Goal: Contribute content: Contribute content

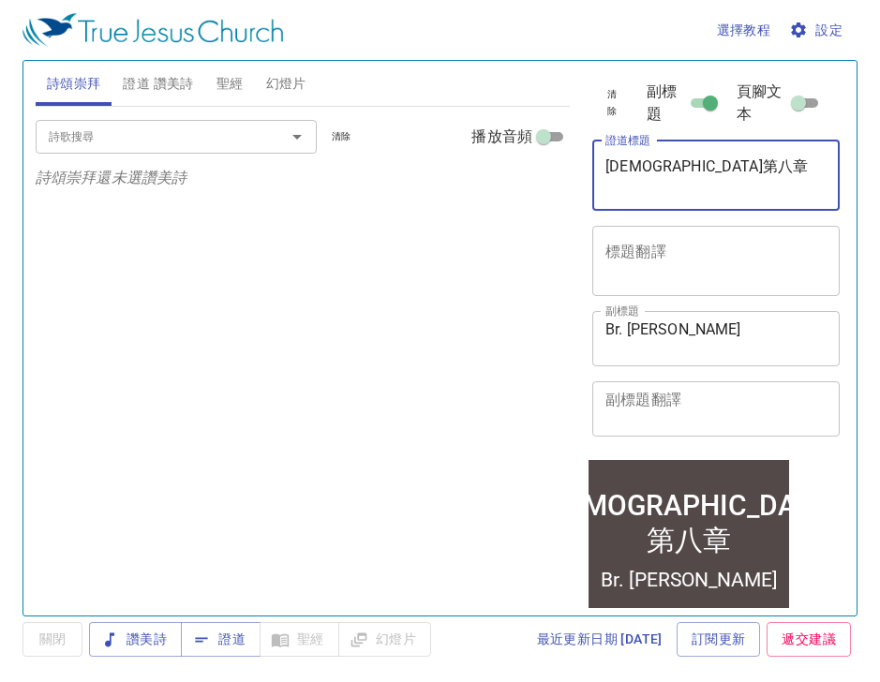
click at [715, 170] on textarea "申命記第八章" at bounding box center [716, 175] width 221 height 36
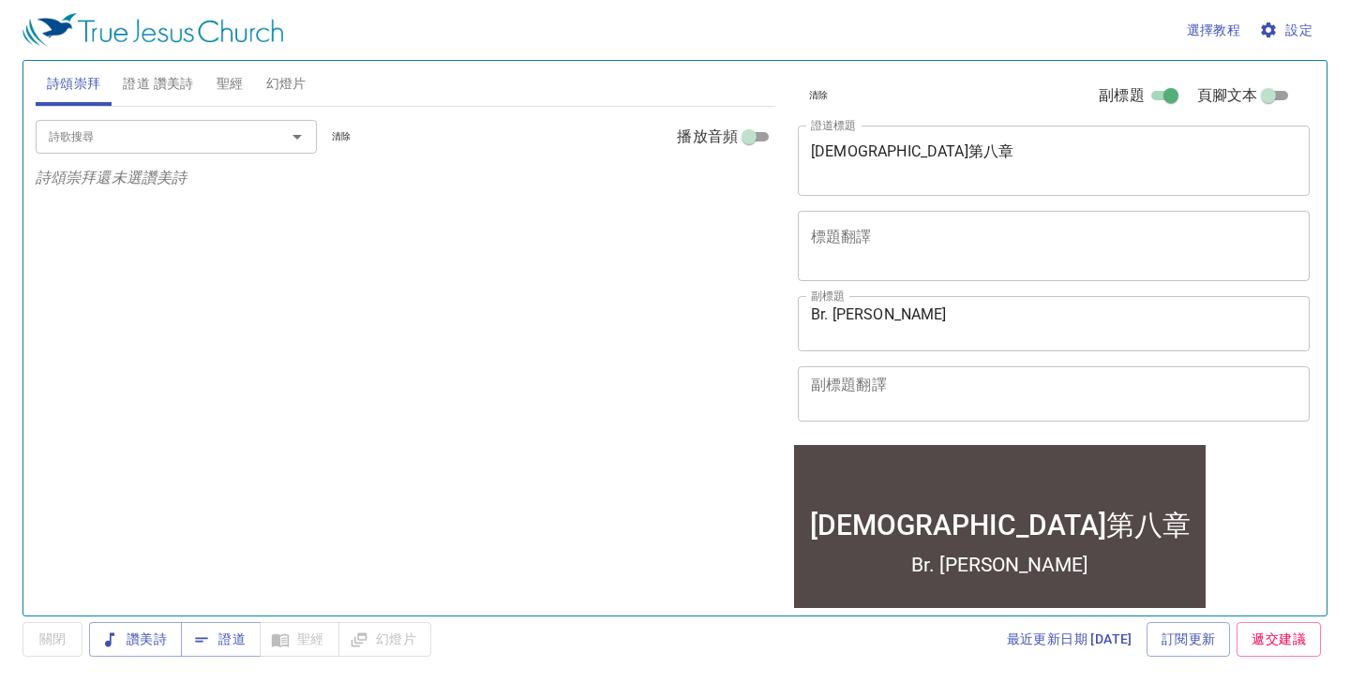
click at [879, 141] on div "申命記第八章 x 證道標題" at bounding box center [1054, 161] width 512 height 70
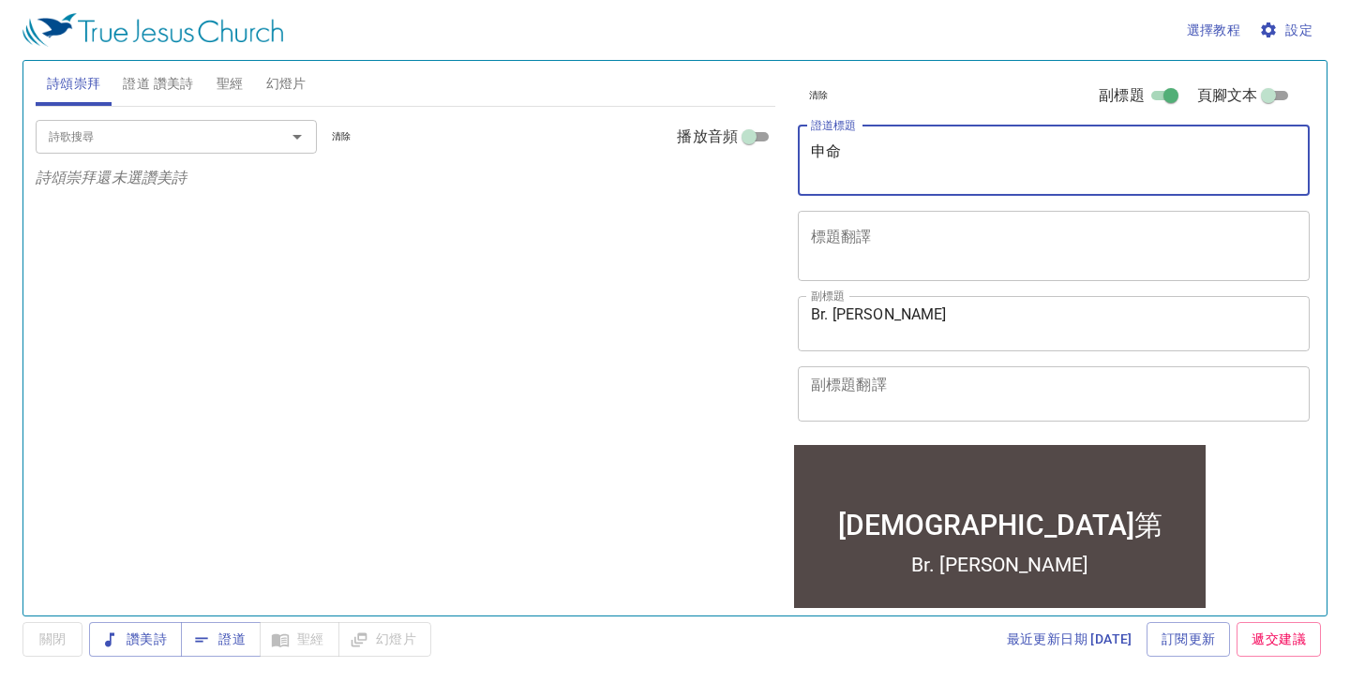
type textarea "申"
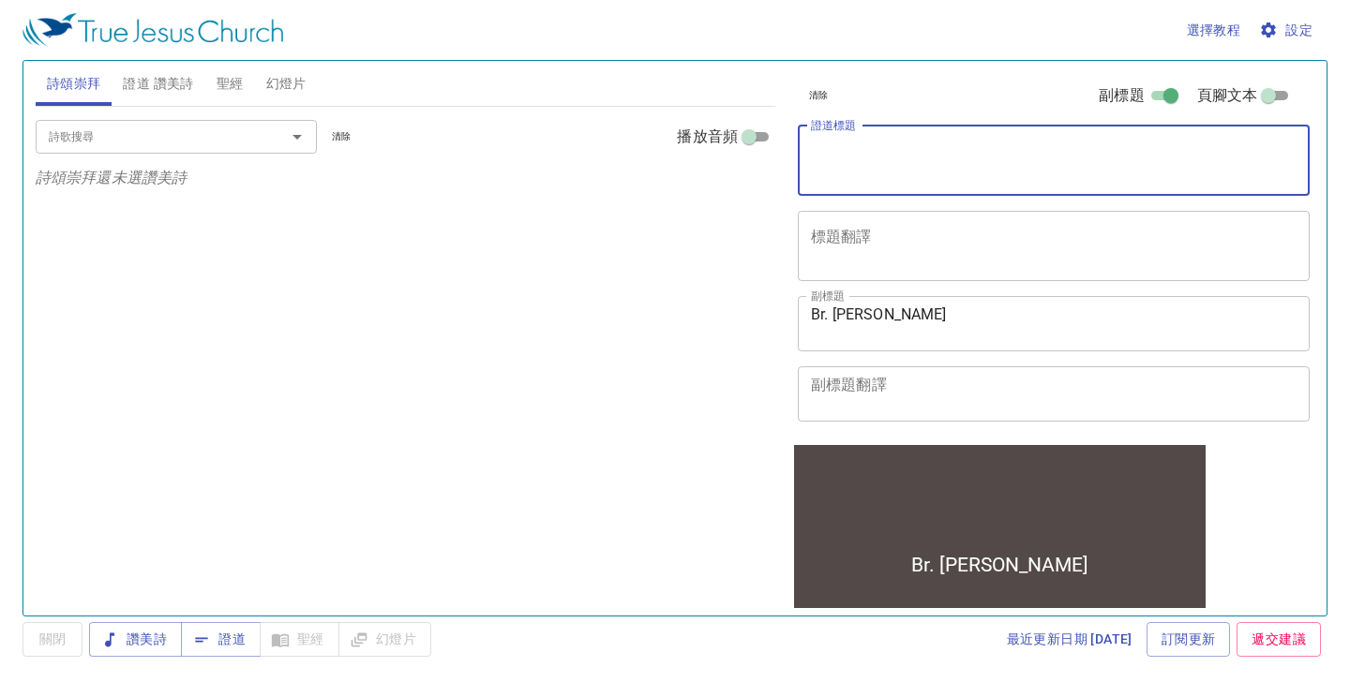
paste textarea "[DEMOGRAPHIC_DATA]記第十五章"
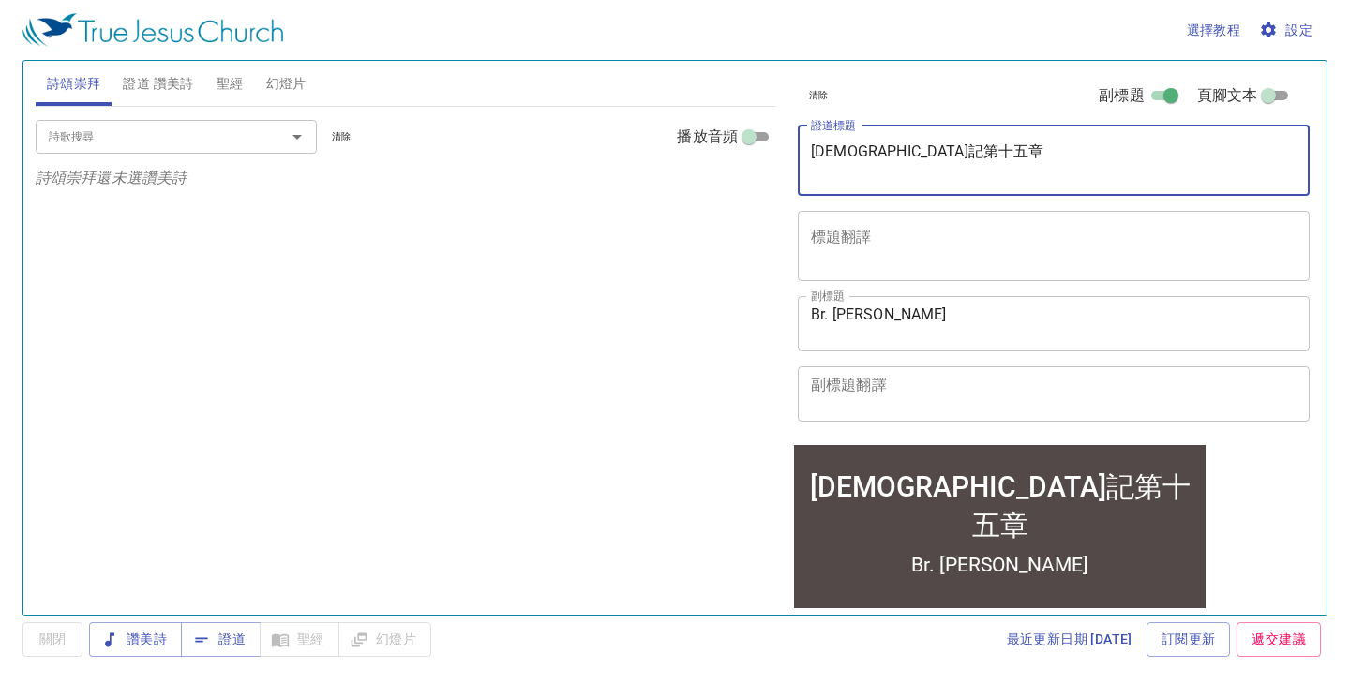
type textarea "[DEMOGRAPHIC_DATA]記第十五章"
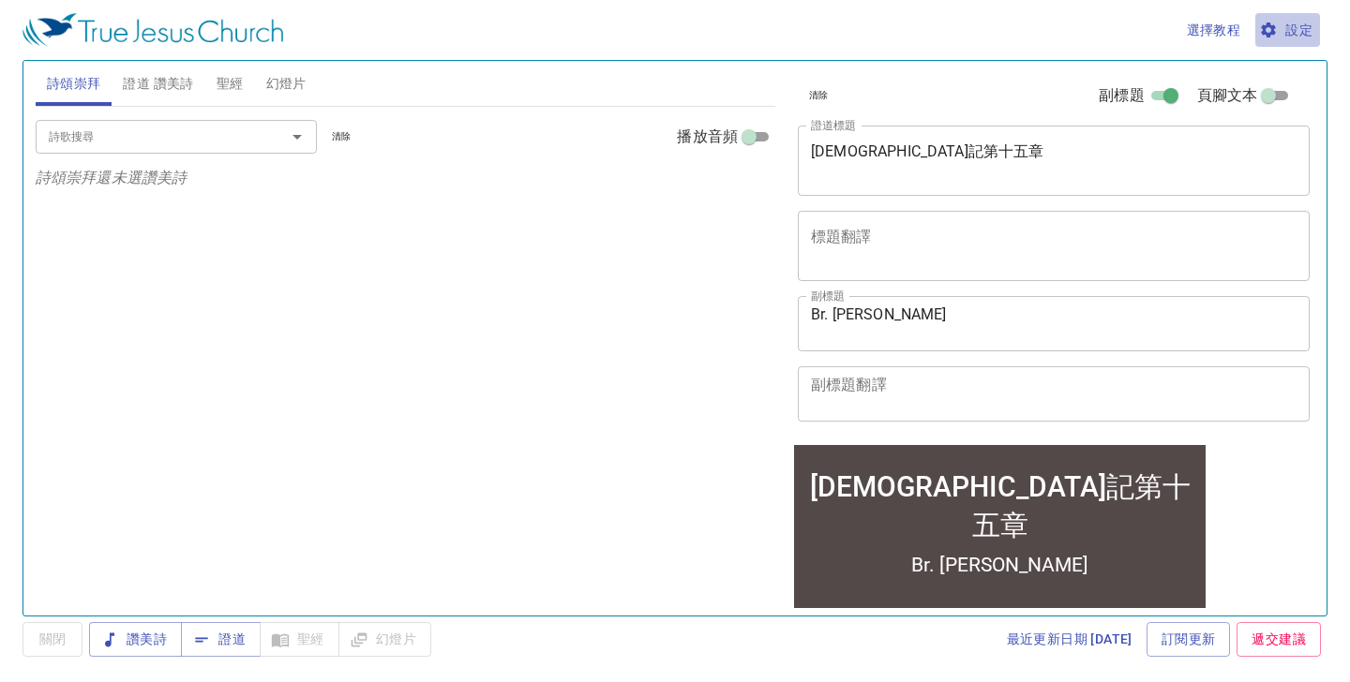
click at [879, 29] on icon "button" at bounding box center [1268, 29] width 15 height 15
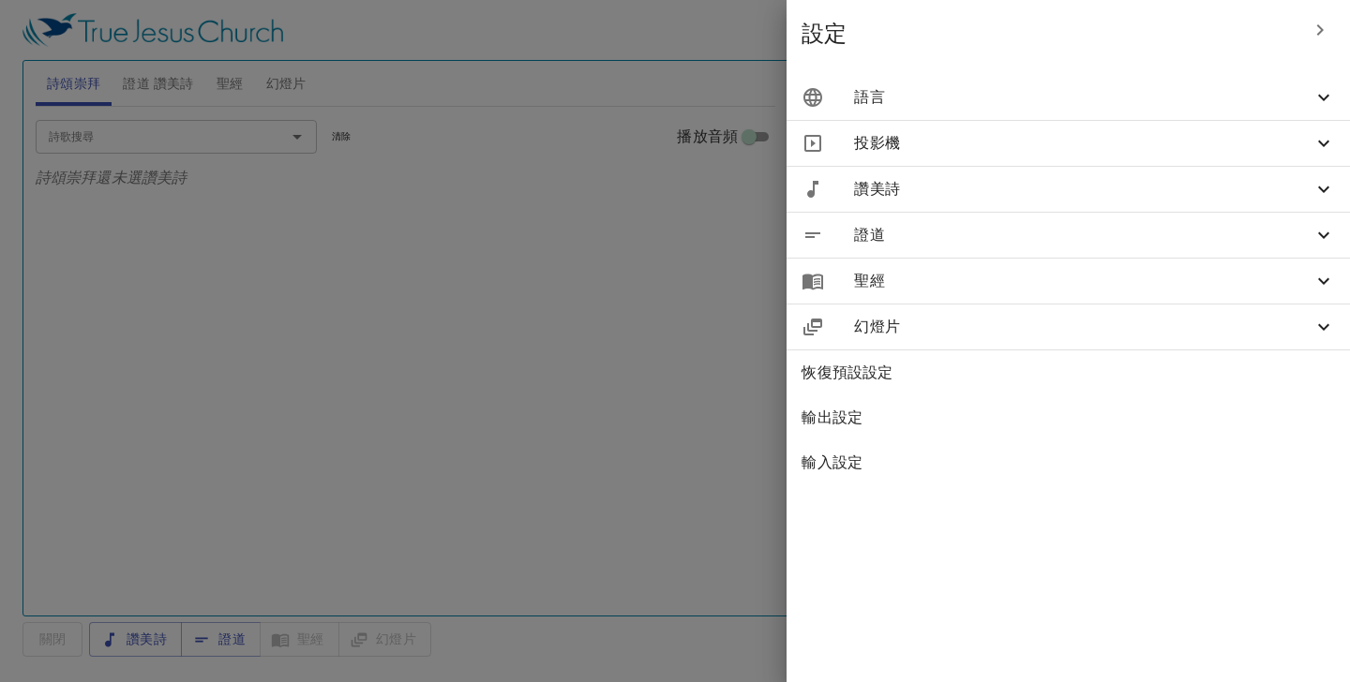
click at [879, 101] on icon at bounding box center [1323, 97] width 22 height 22
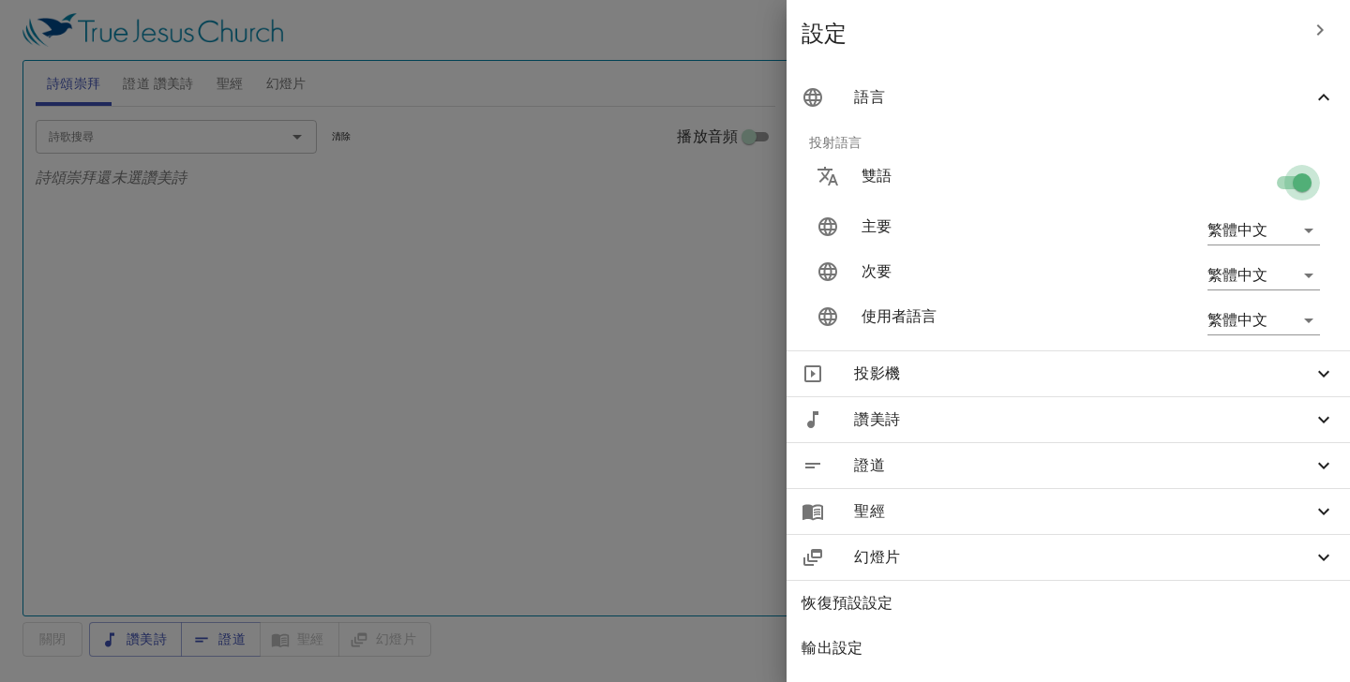
click at [879, 181] on input "checkbox" at bounding box center [1302, 187] width 107 height 36
checkbox input "false"
click at [793, 117] on div at bounding box center [675, 341] width 1350 height 682
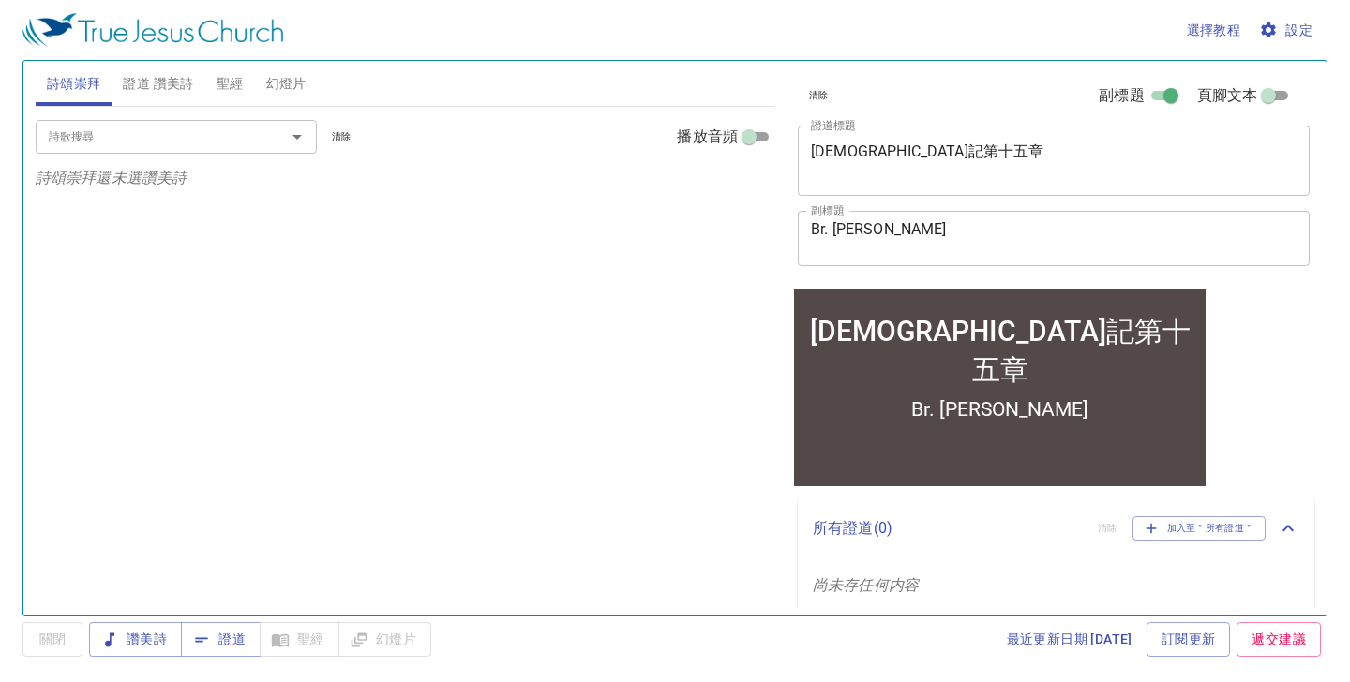
click at [879, 227] on textarea "Br. J Liang" at bounding box center [1054, 238] width 486 height 36
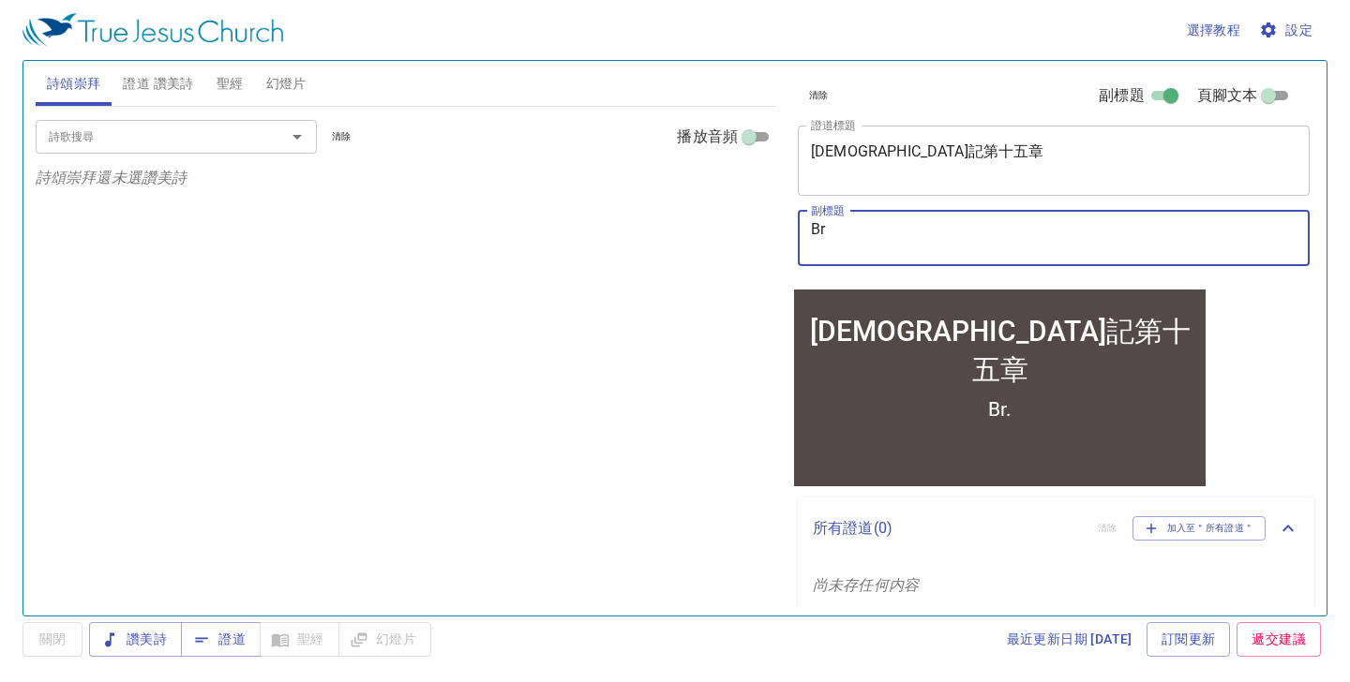
type textarea "B"
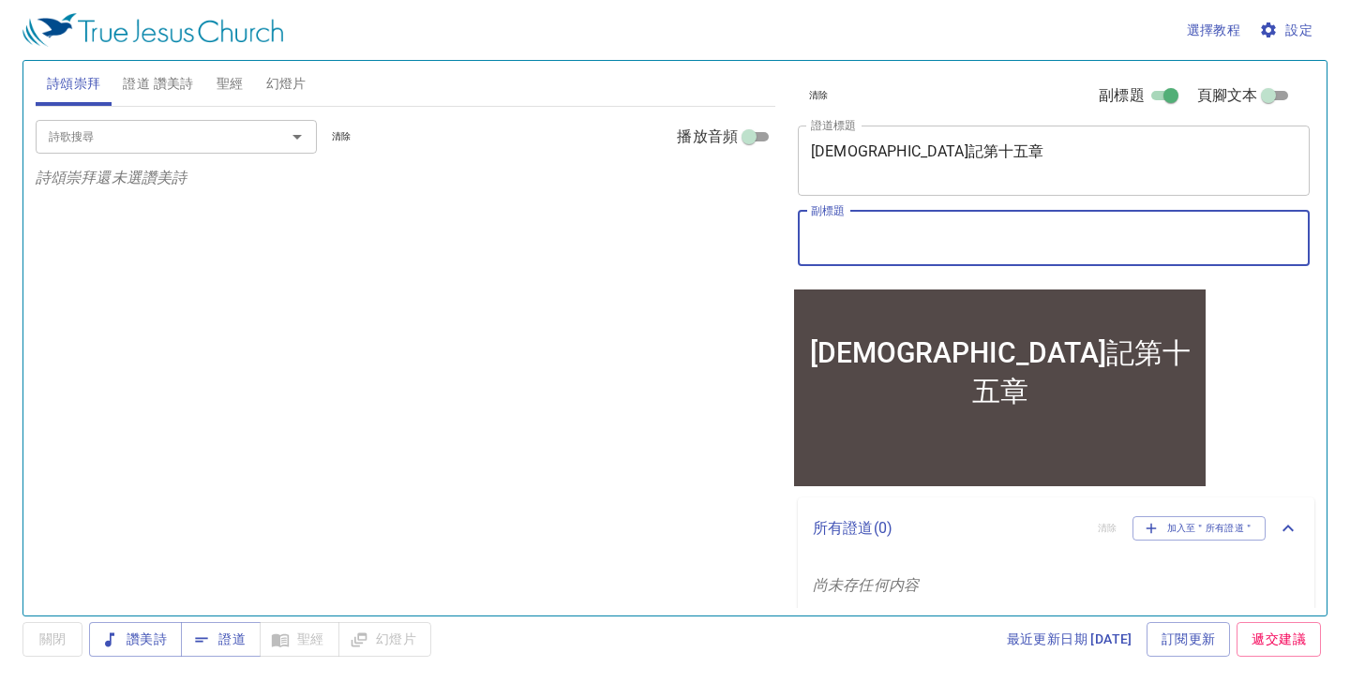
click at [879, 249] on textarea "副標題" at bounding box center [1054, 238] width 486 height 36
paste textarea "Sis Caroline"
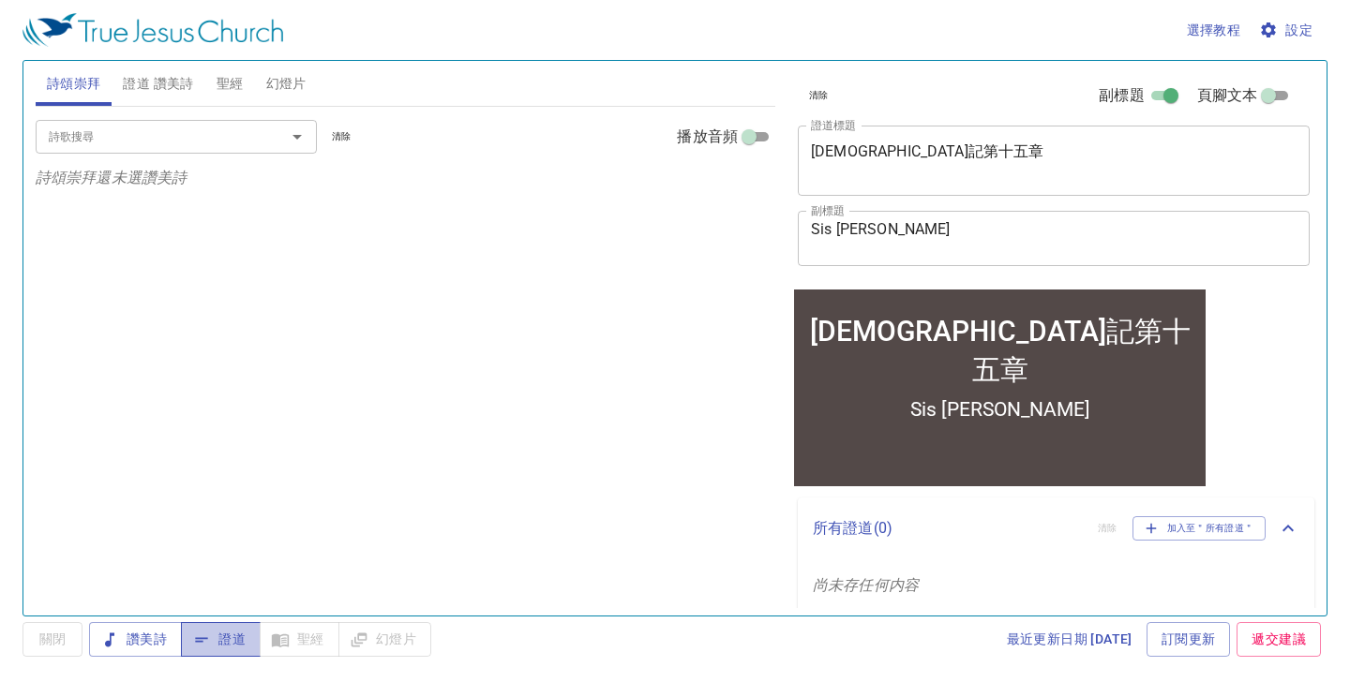
click at [232, 636] on span "證道" at bounding box center [221, 639] width 50 height 23
click at [879, 228] on textarea "Sis Caroline" at bounding box center [1054, 238] width 486 height 36
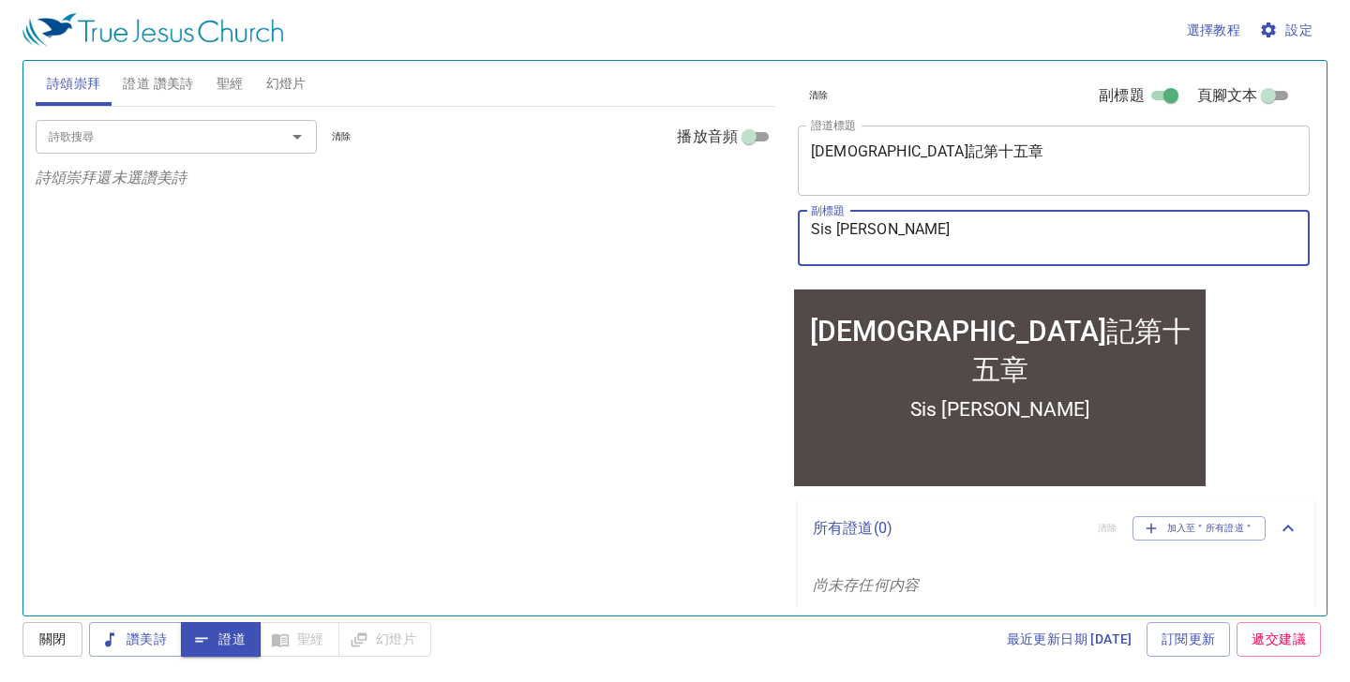
type textarea "Sis Carrol"
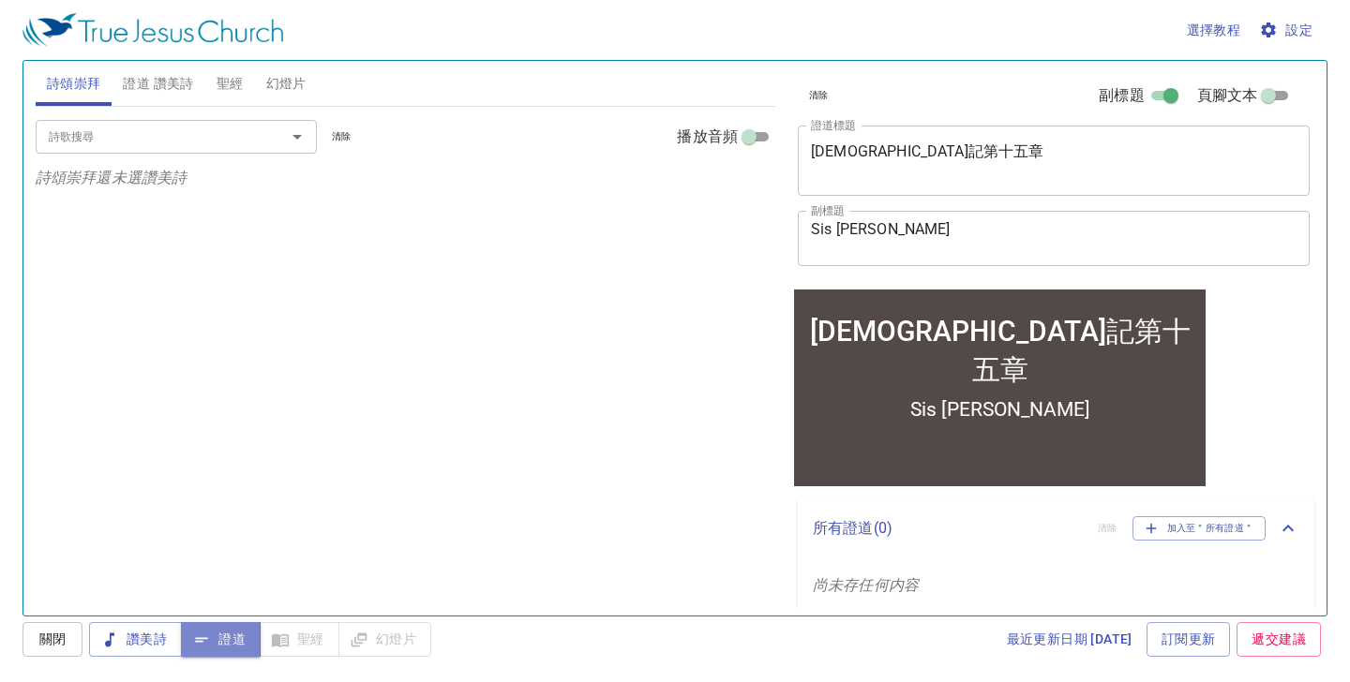
click at [239, 640] on span "證道" at bounding box center [221, 639] width 50 height 23
click at [879, 219] on div "Sis Carrol x 副標題" at bounding box center [1054, 238] width 512 height 55
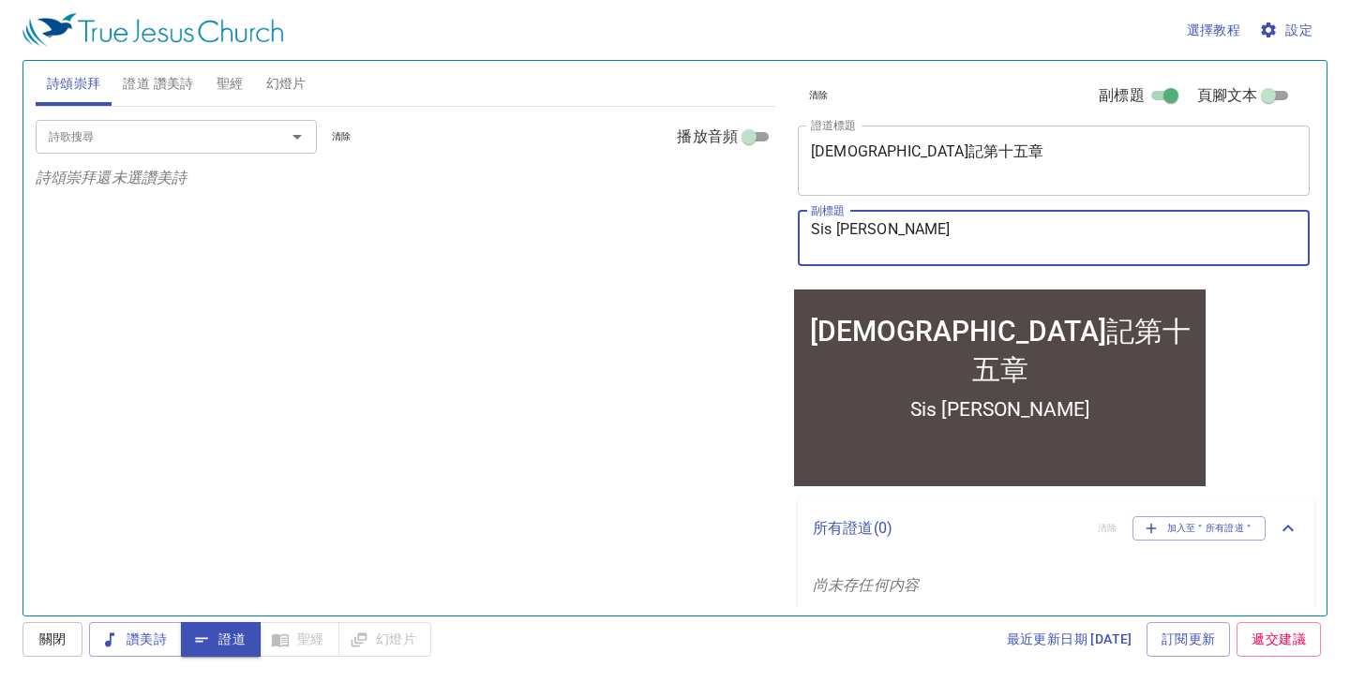
click at [239, 82] on span "聖經" at bounding box center [230, 83] width 27 height 23
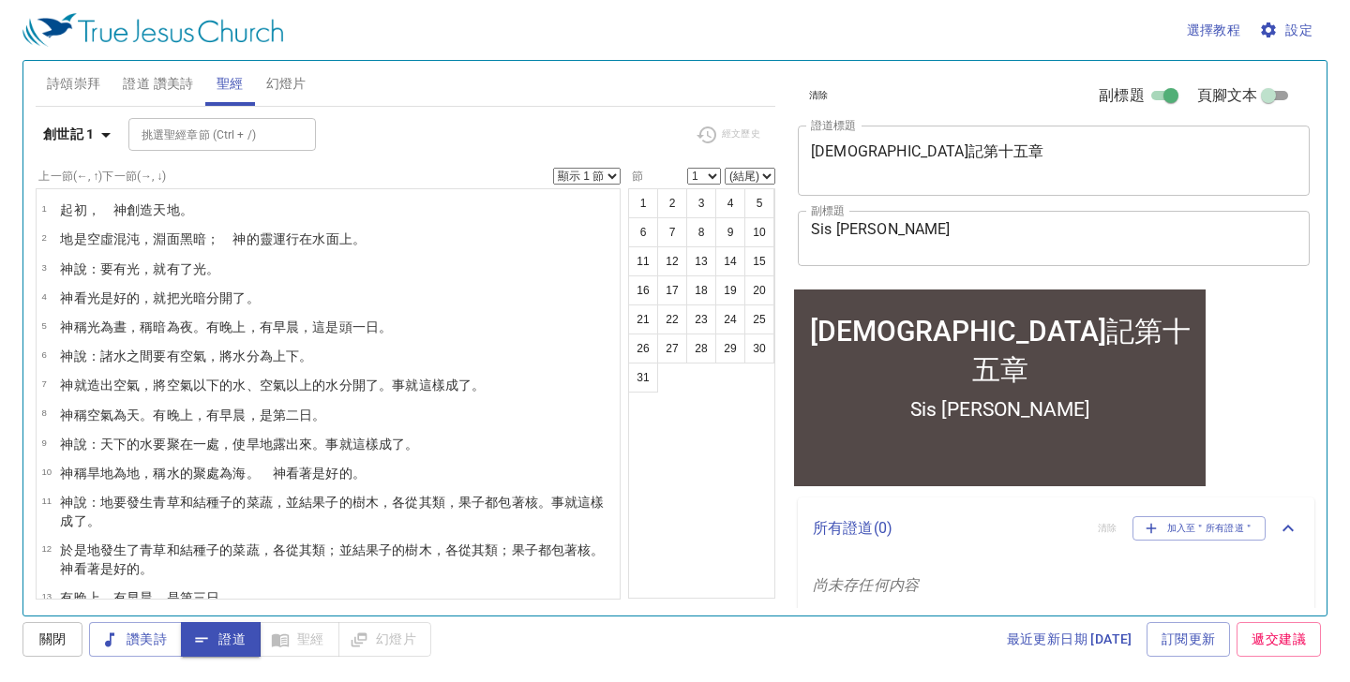
click at [219, 645] on span "證道" at bounding box center [221, 639] width 50 height 23
drag, startPoint x: 658, startPoint y: 2, endPoint x: 107, endPoint y: 136, distance: 567.3
click at [107, 136] on icon "button" at bounding box center [105, 135] width 9 height 5
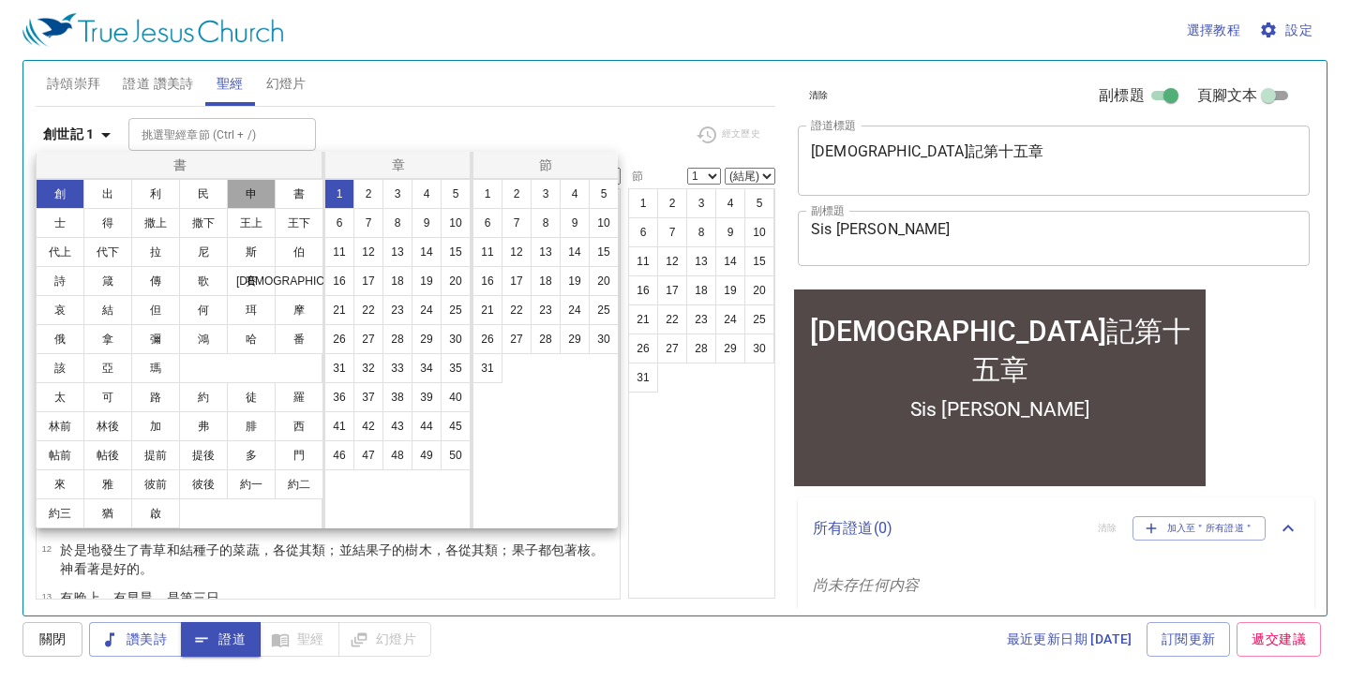
click at [250, 195] on button "申" at bounding box center [251, 194] width 49 height 30
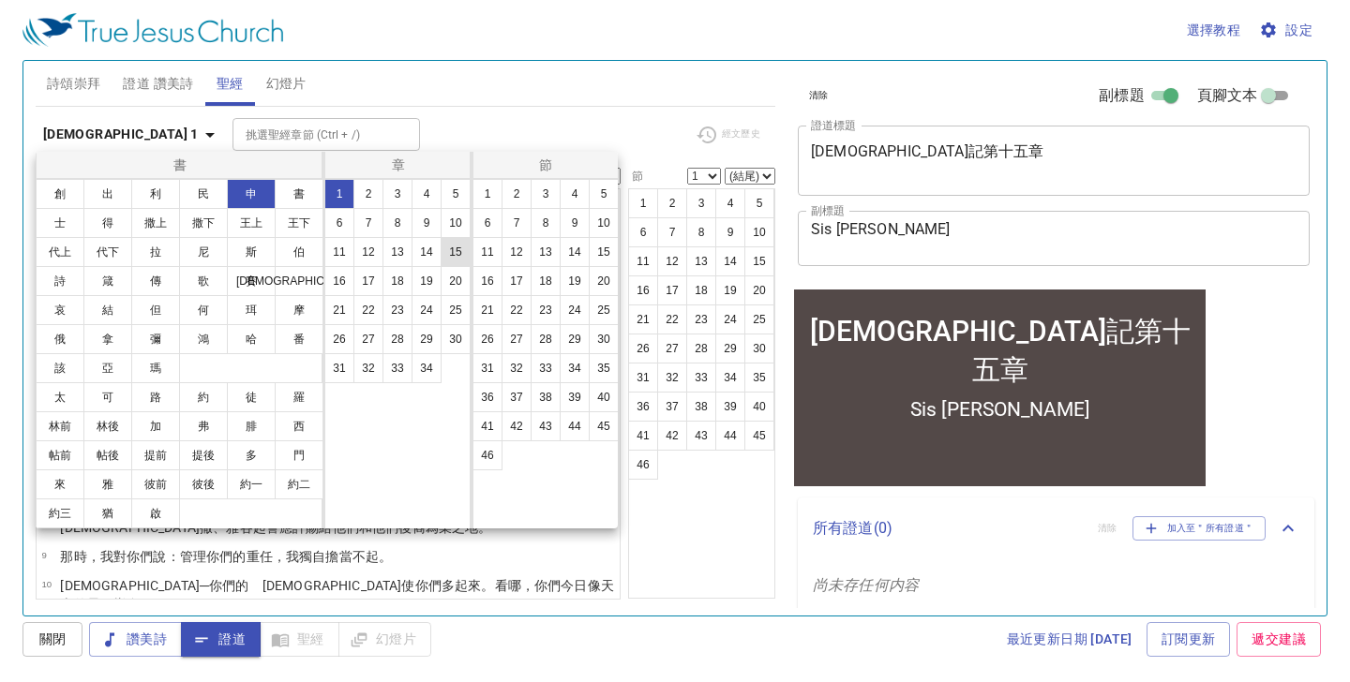
click at [450, 251] on button "15" at bounding box center [456, 252] width 30 height 30
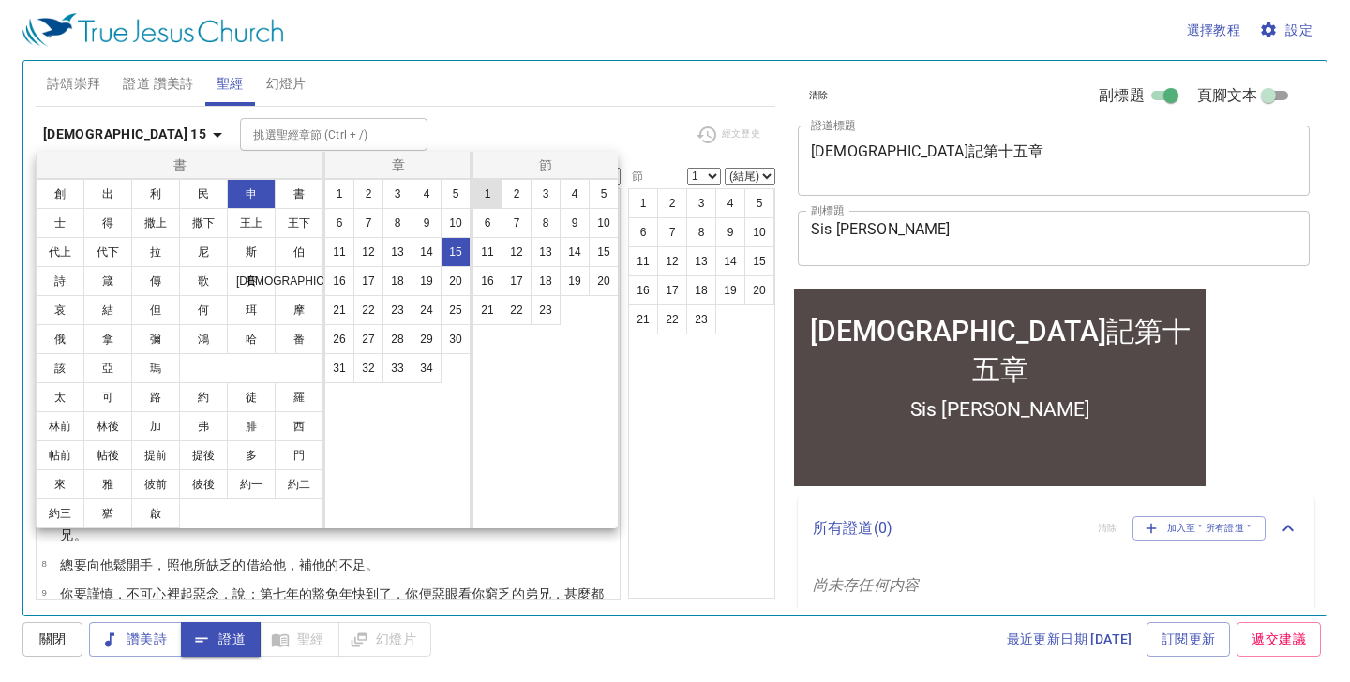
drag, startPoint x: 770, startPoint y: 120, endPoint x: 489, endPoint y: 197, distance: 290.6
click at [489, 197] on button "1" at bounding box center [487, 194] width 30 height 30
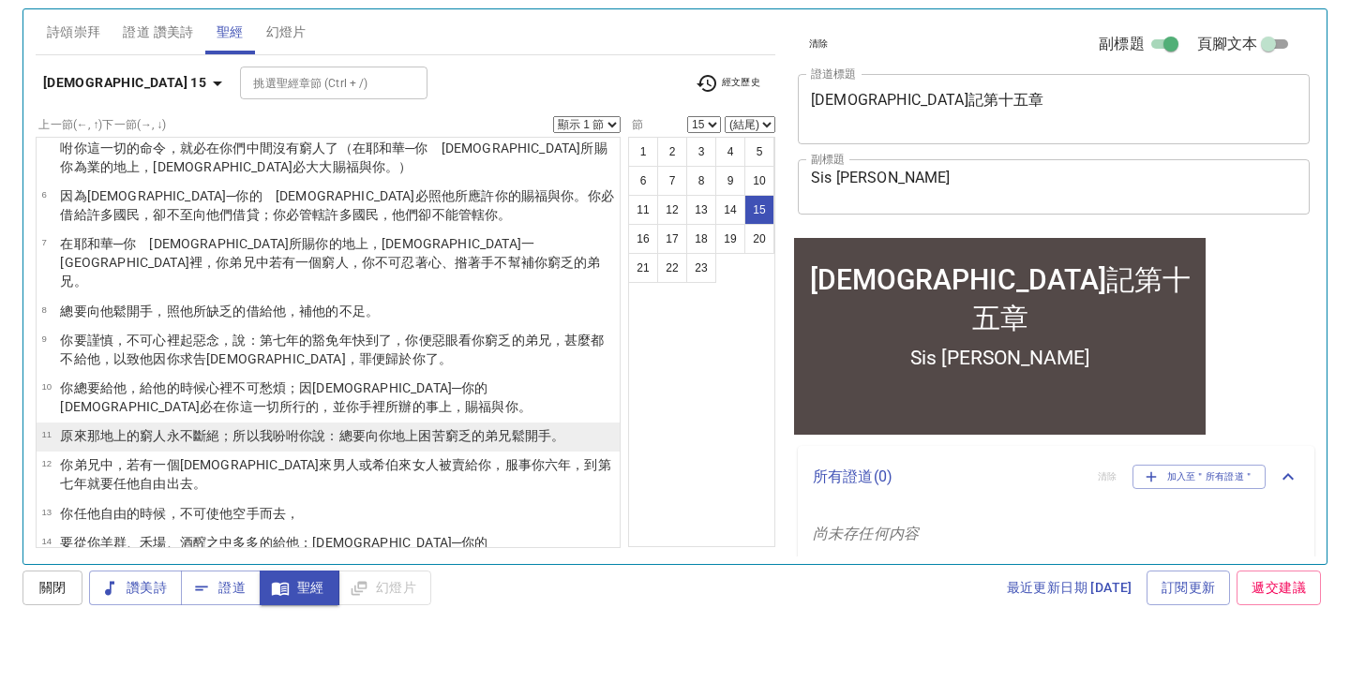
scroll to position [396, 0]
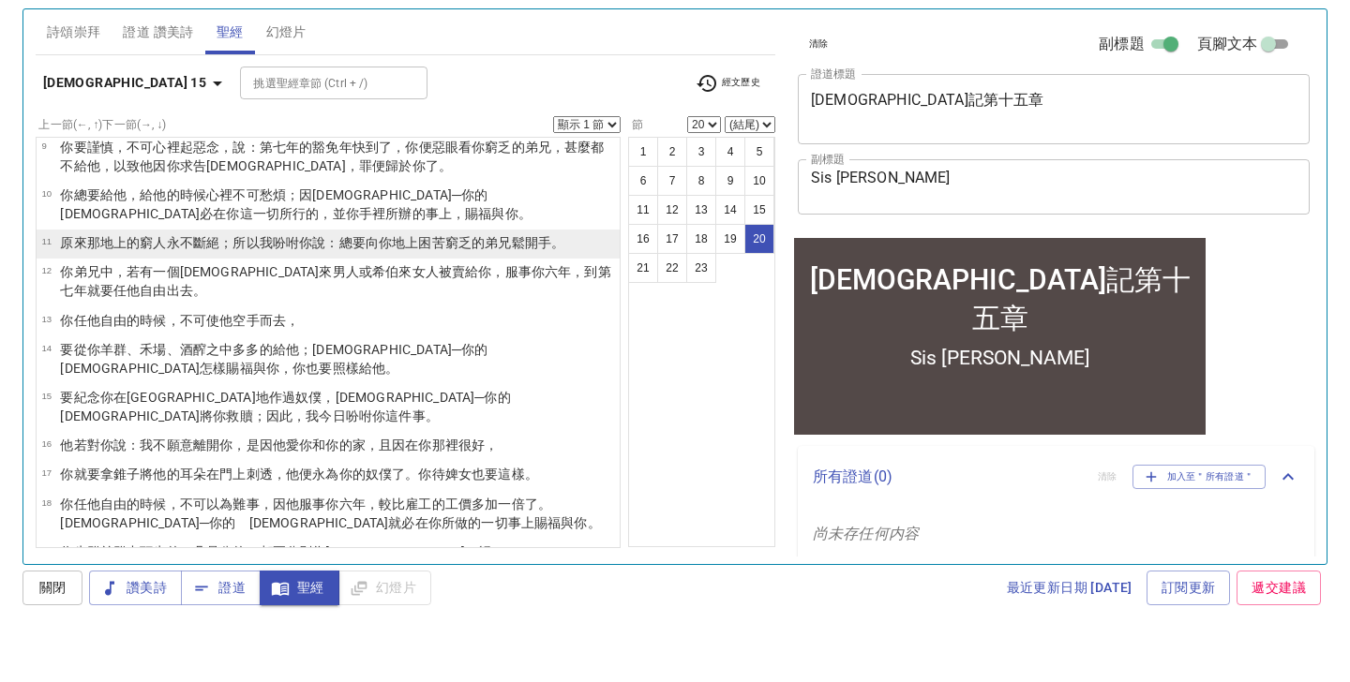
select select "21"
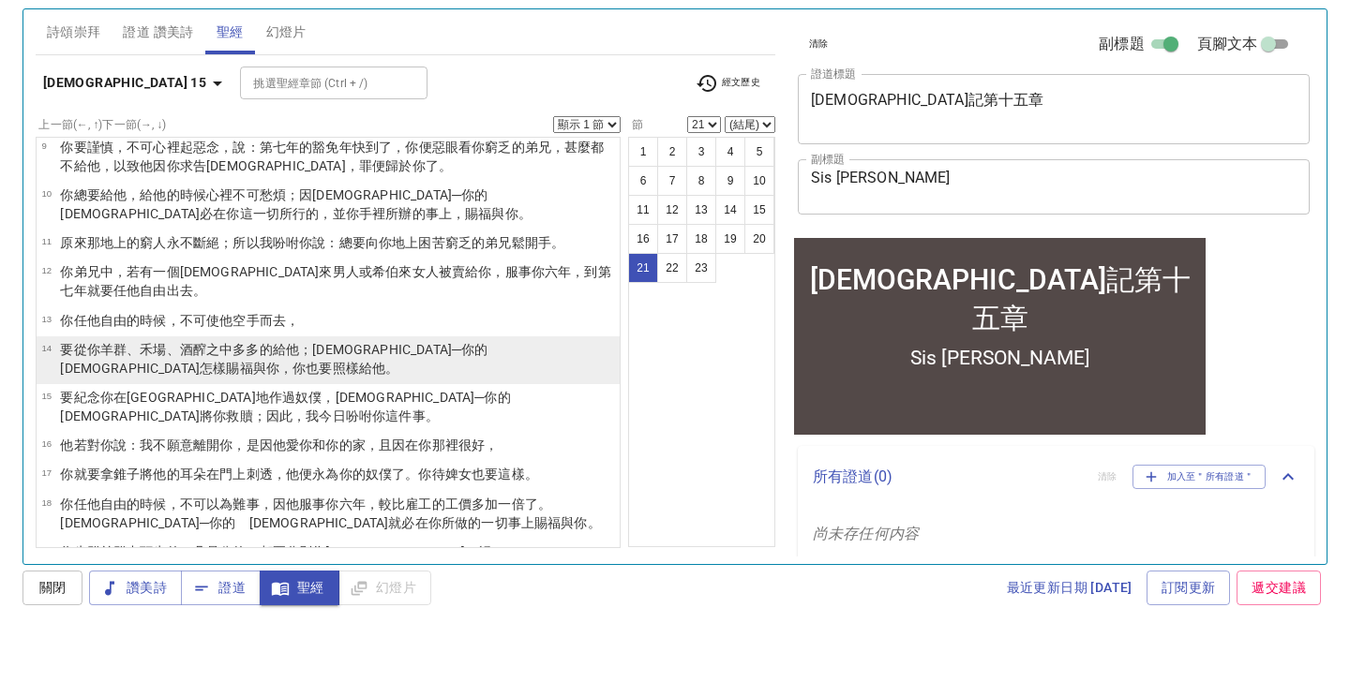
scroll to position [502, 0]
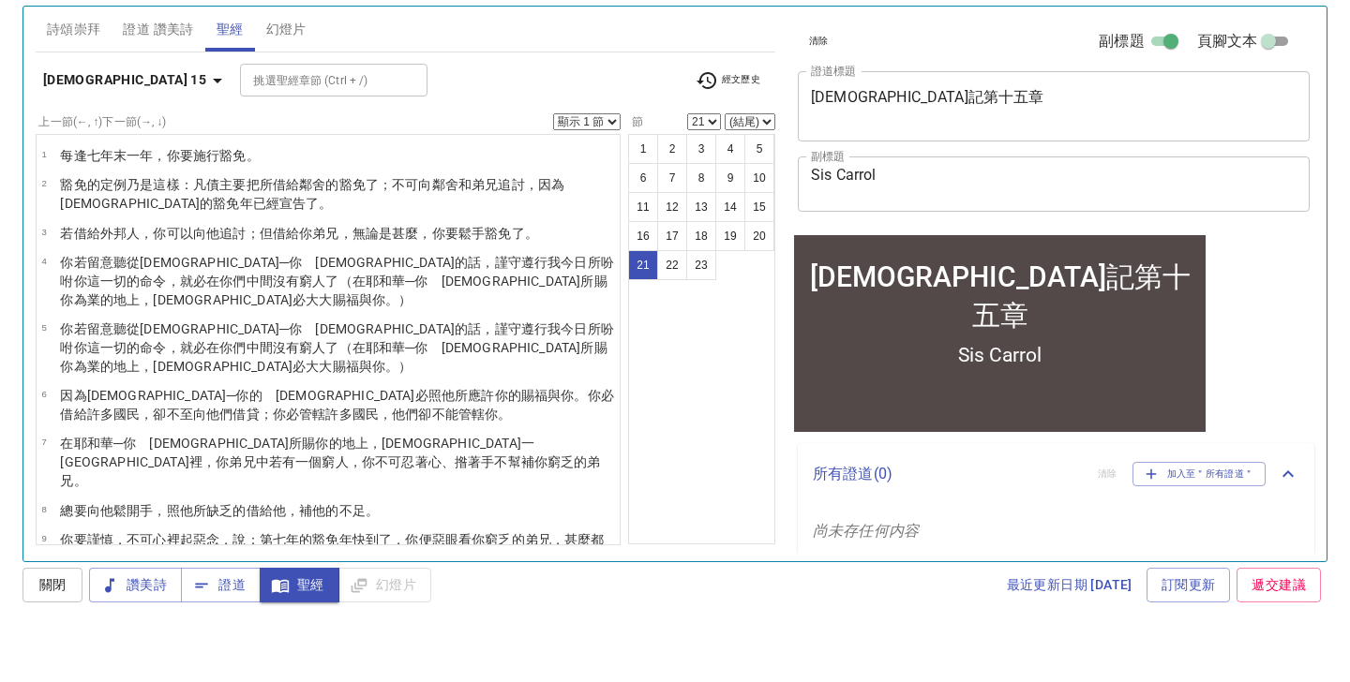
scroll to position [502, 0]
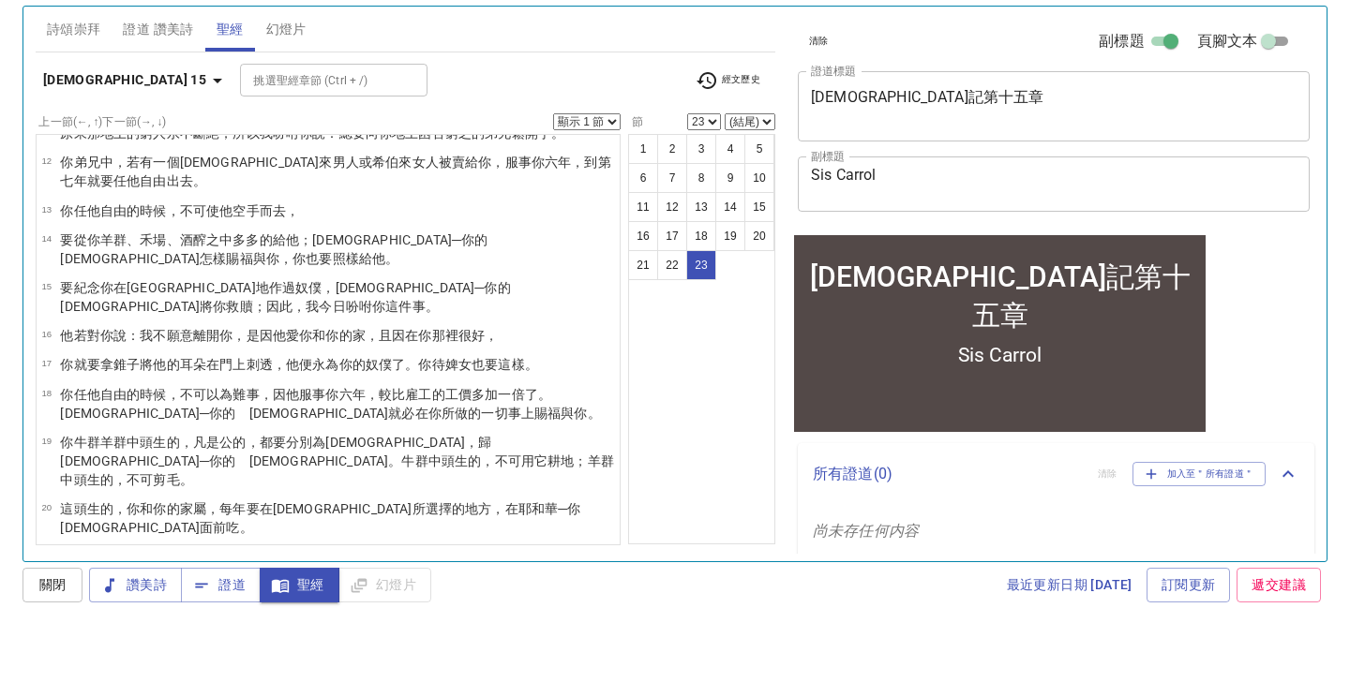
select select "1"
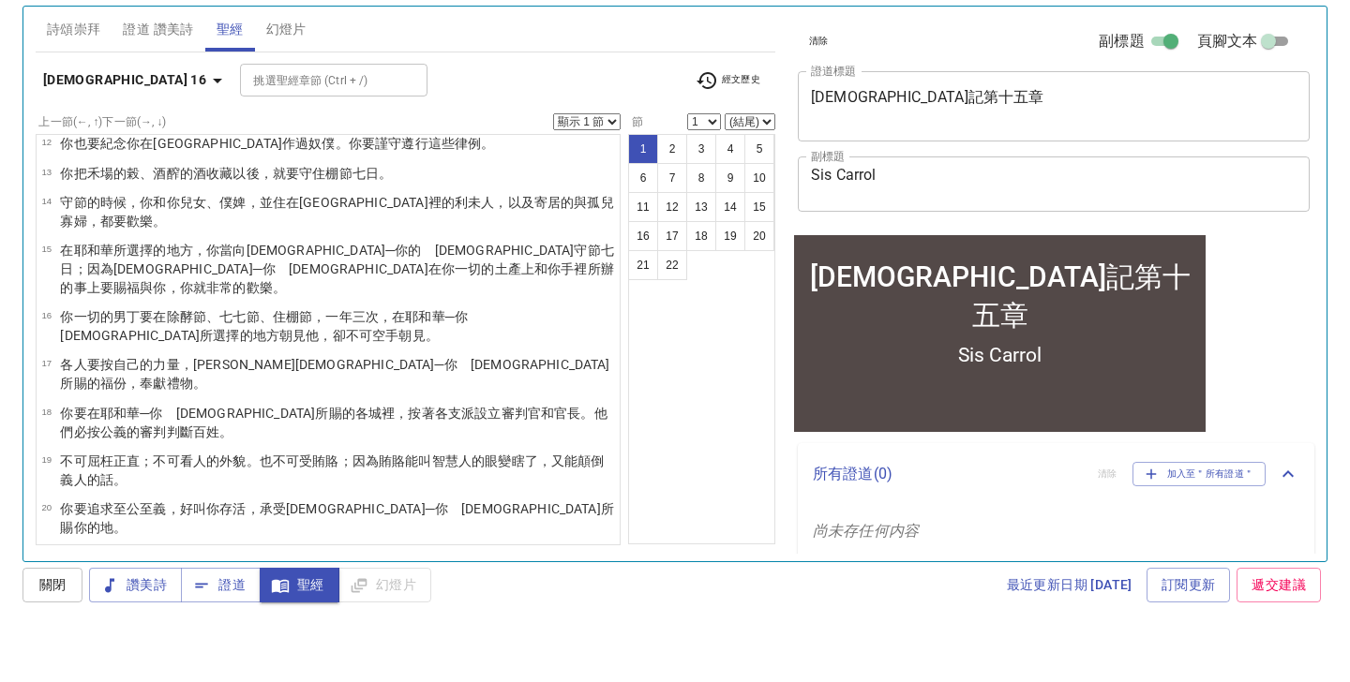
scroll to position [0, 0]
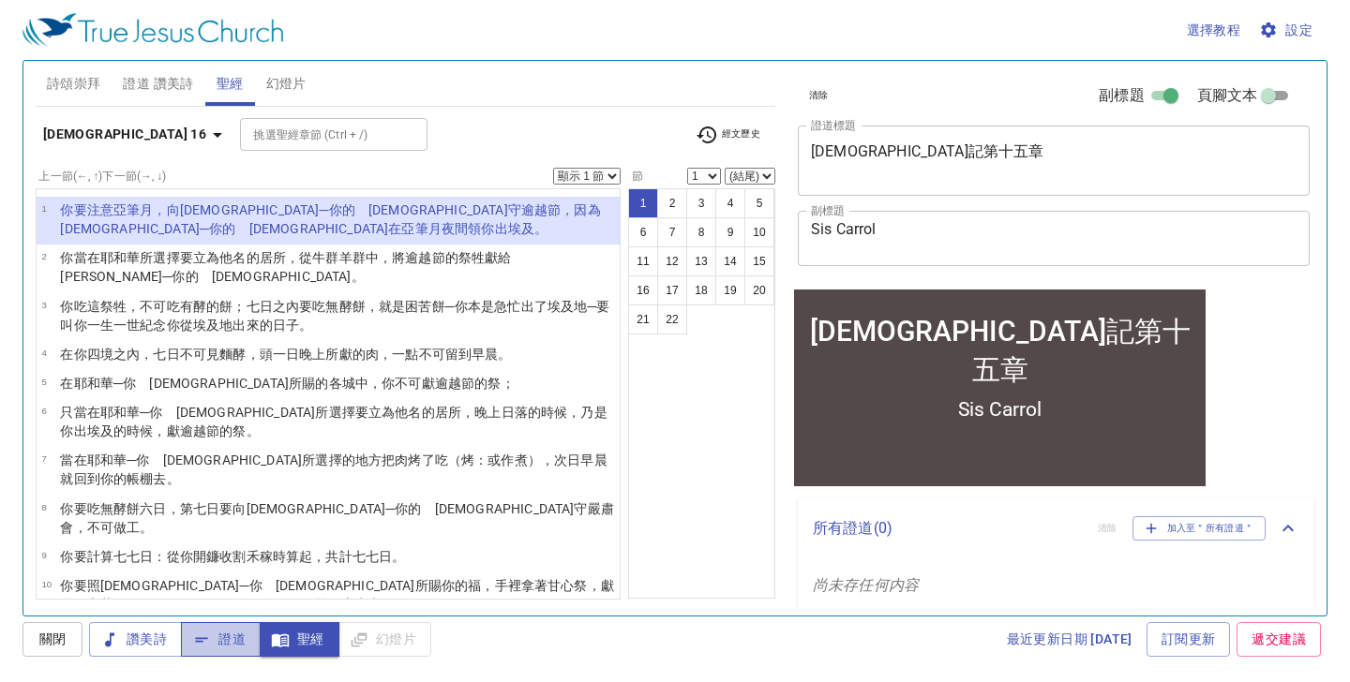
click at [229, 640] on span "證道" at bounding box center [221, 639] width 50 height 23
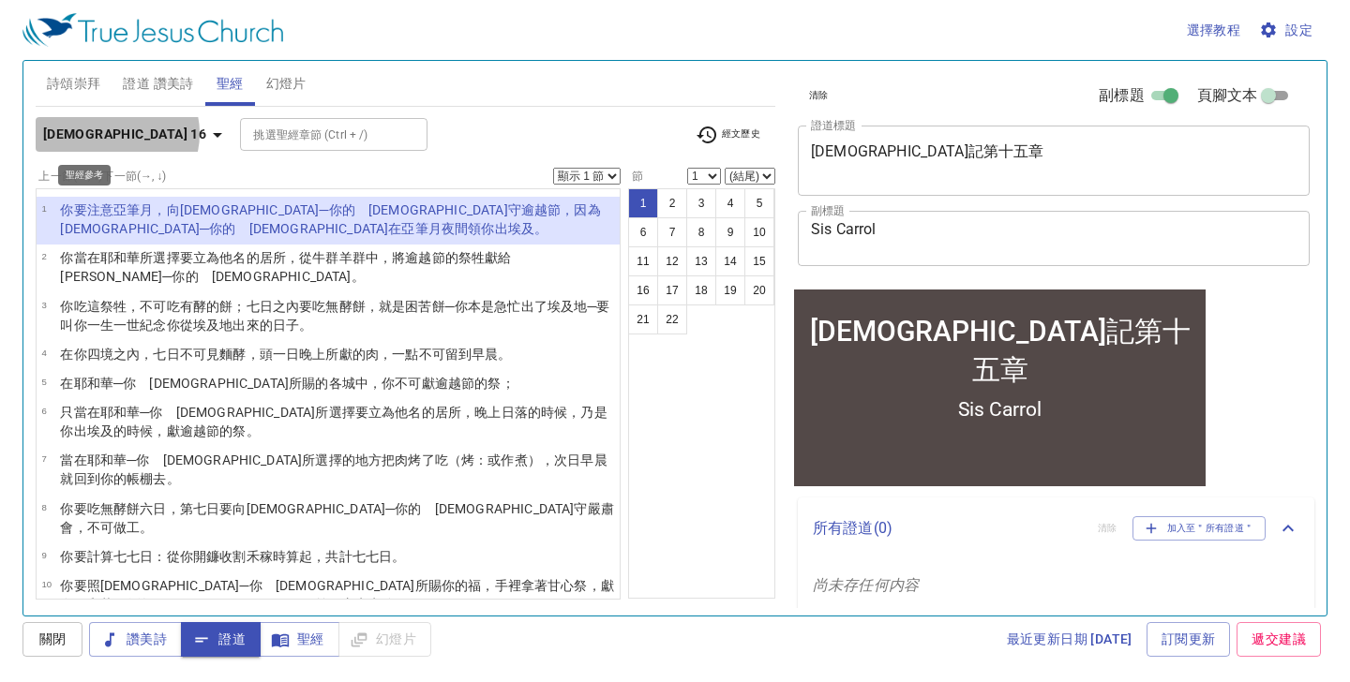
click at [213, 133] on icon "button" at bounding box center [217, 135] width 9 height 5
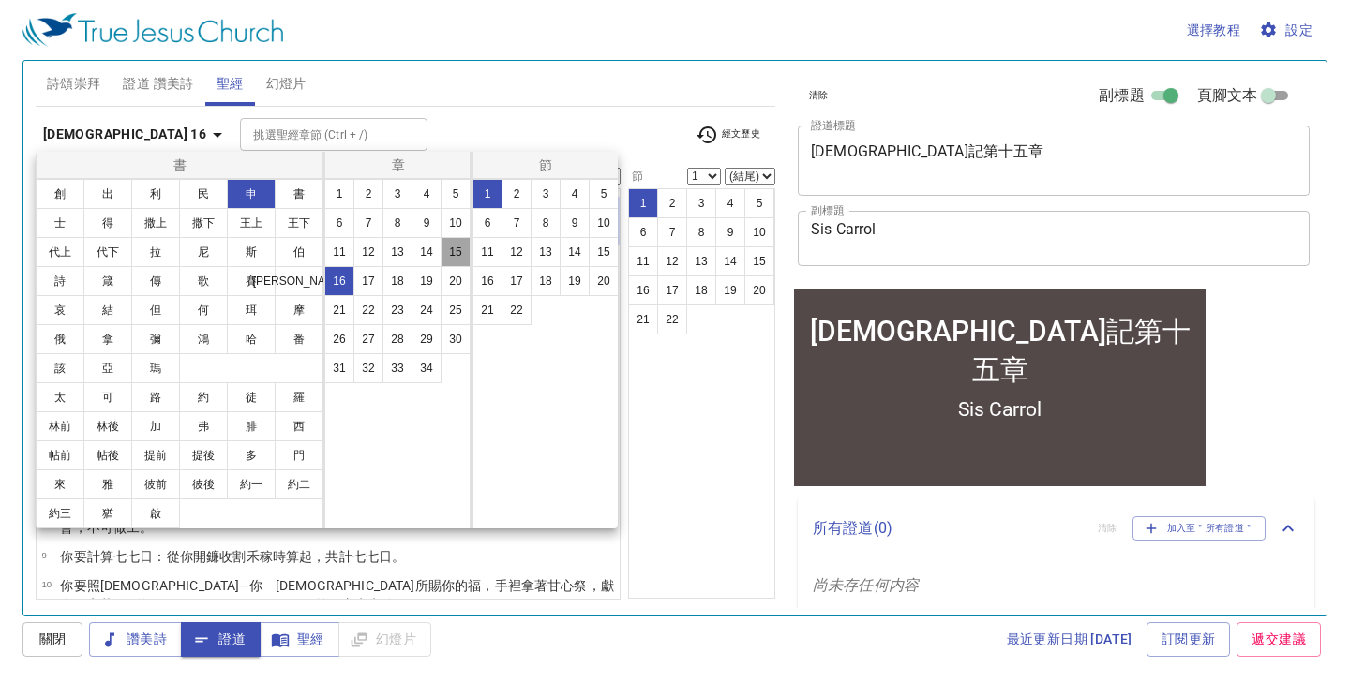
click at [457, 251] on button "15" at bounding box center [456, 252] width 30 height 30
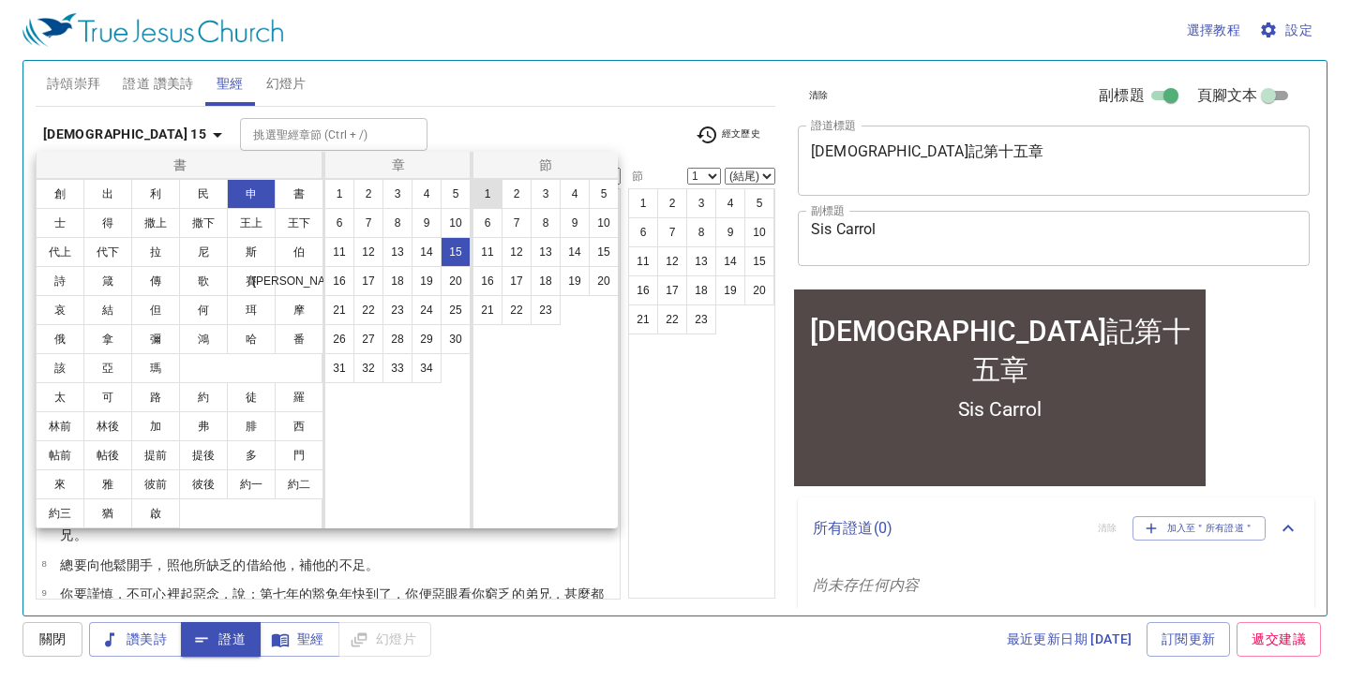
click at [491, 198] on button "1" at bounding box center [487, 194] width 30 height 30
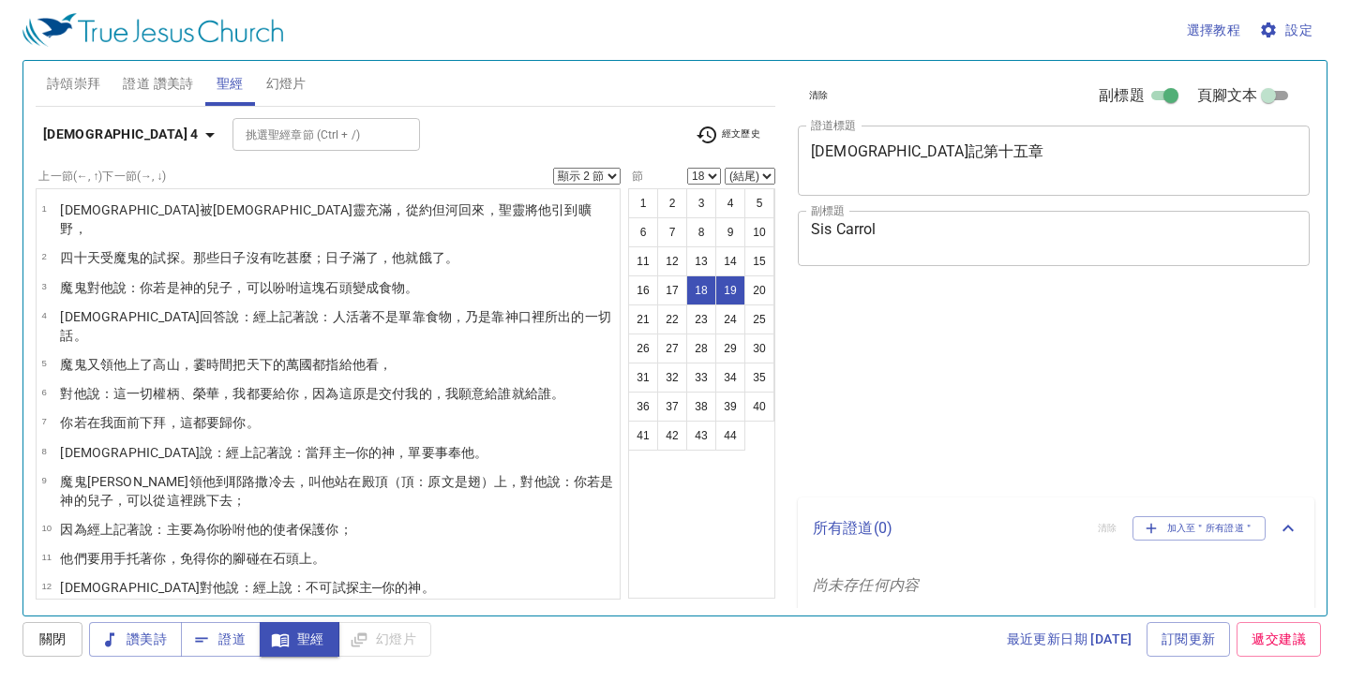
select select "2"
select select "18"
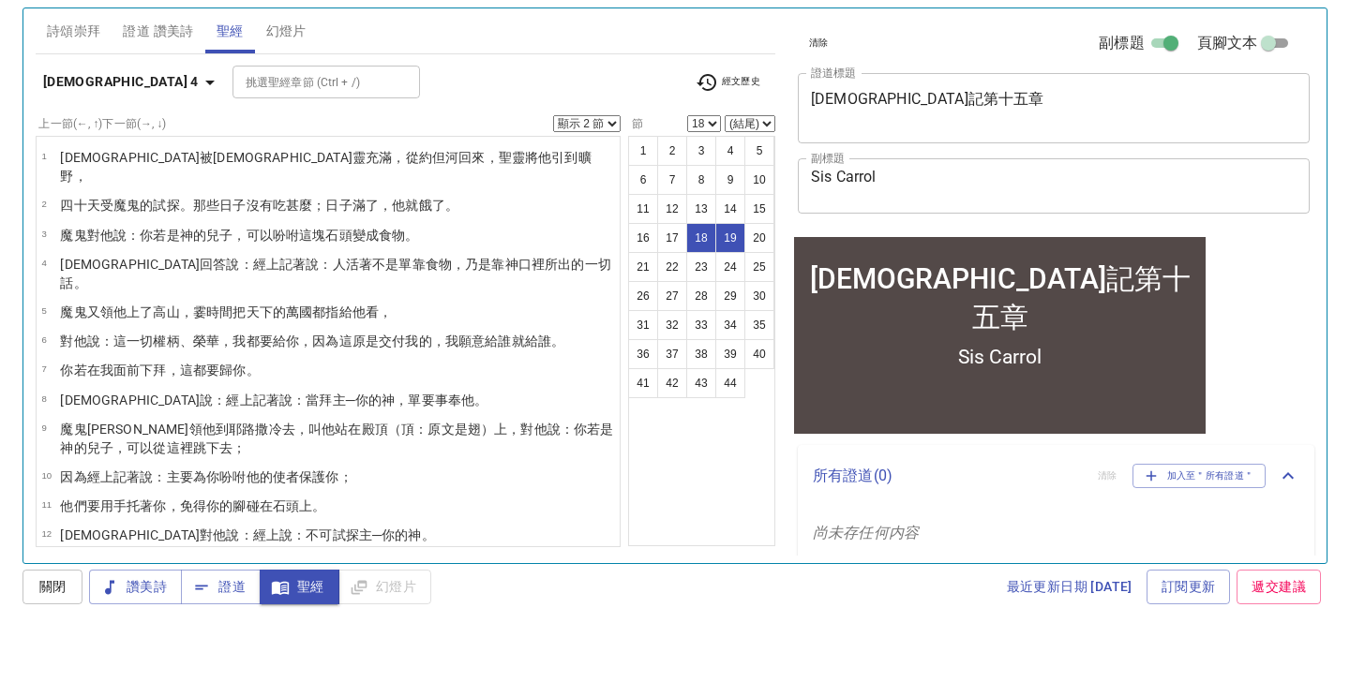
scroll to position [361, 0]
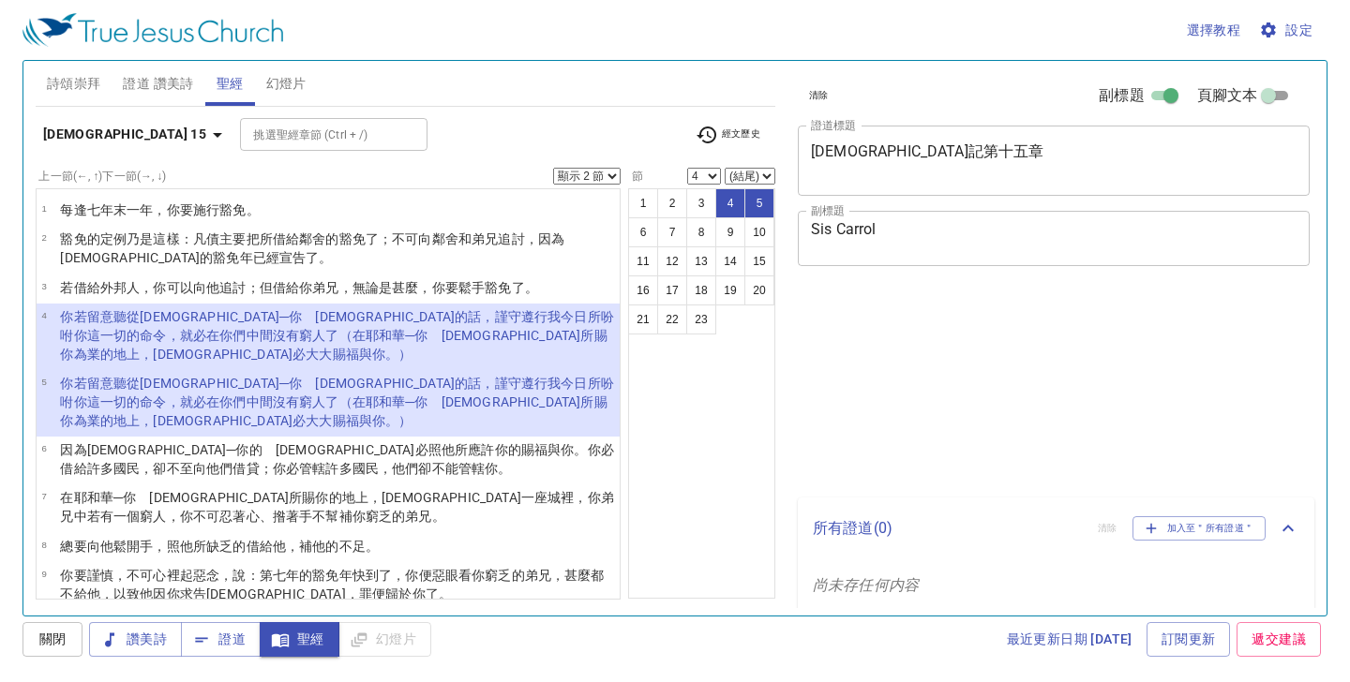
select select "2"
select select "4"
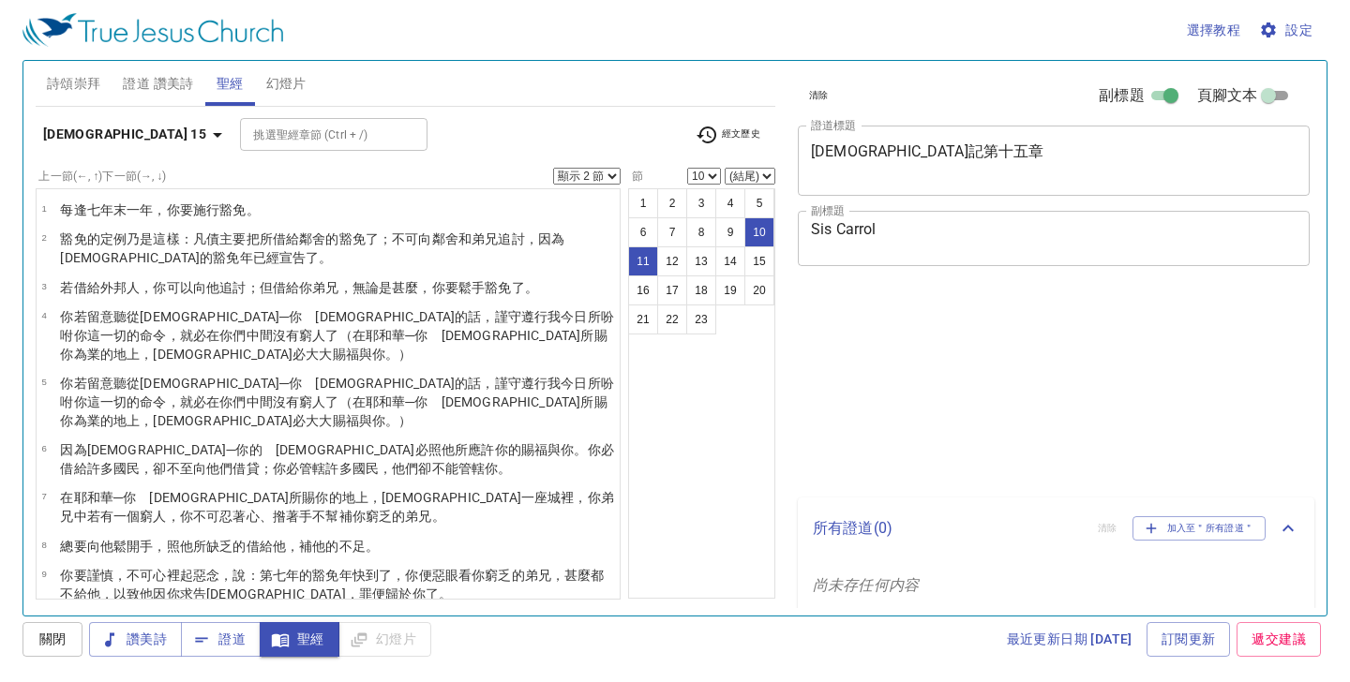
select select "2"
select select "10"
select select "18"
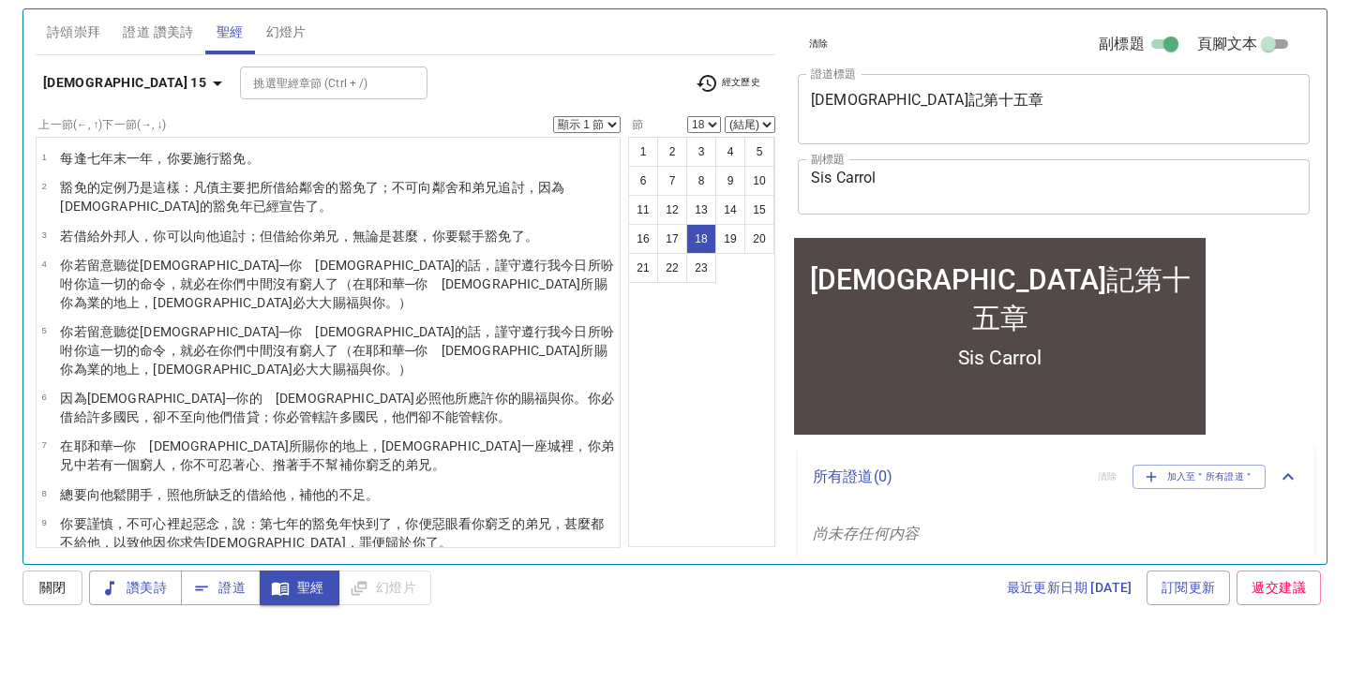
scroll to position [425, 0]
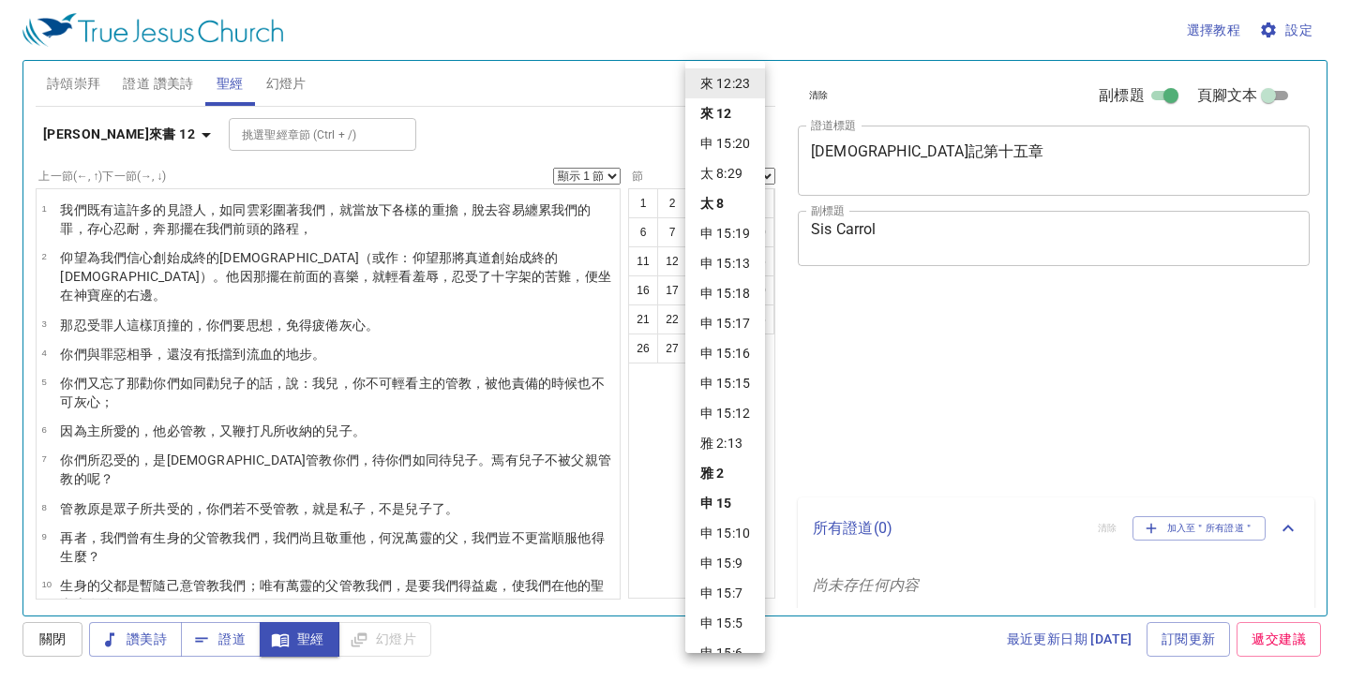
select select "23"
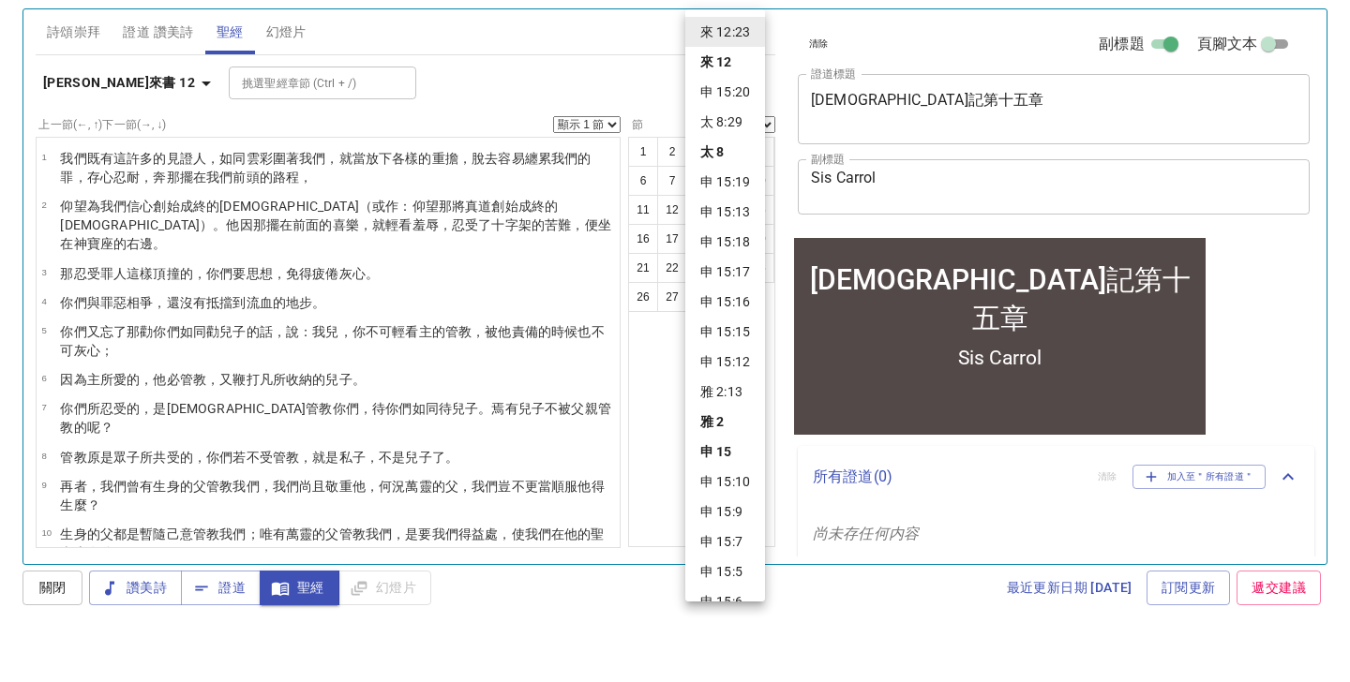
scroll to position [592, 0]
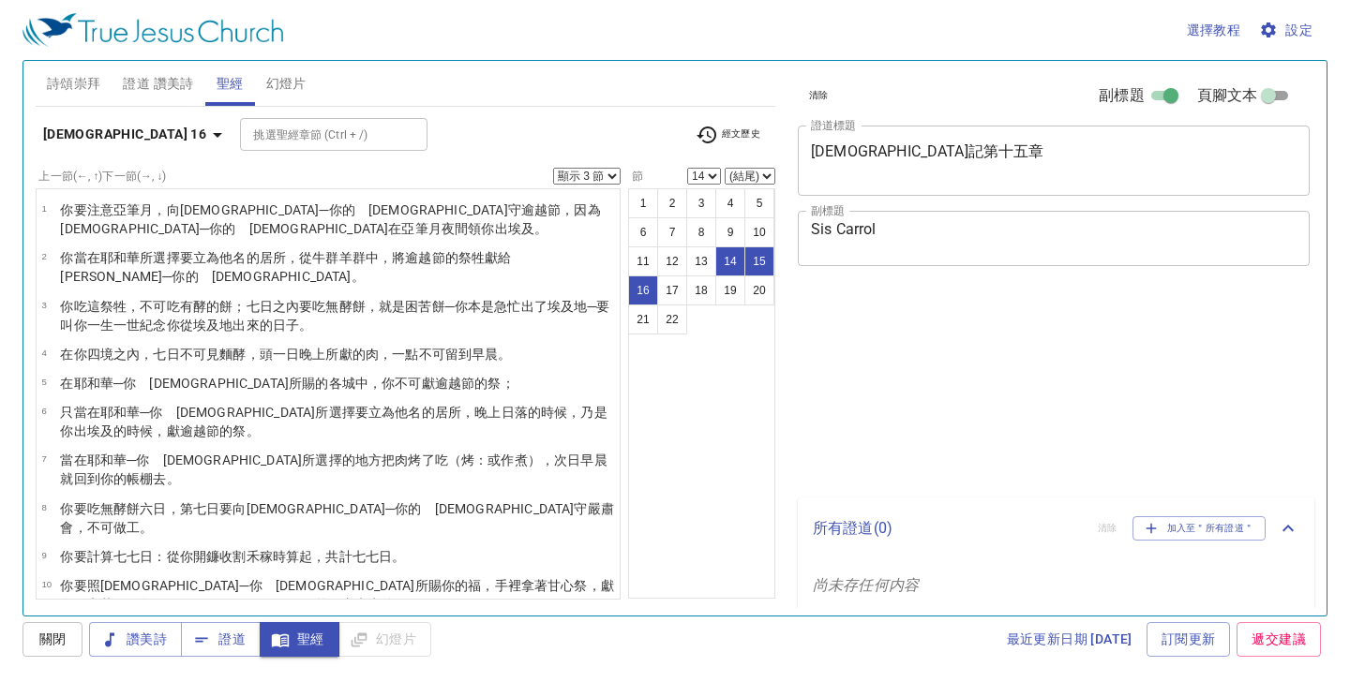
select select "3"
select select "14"
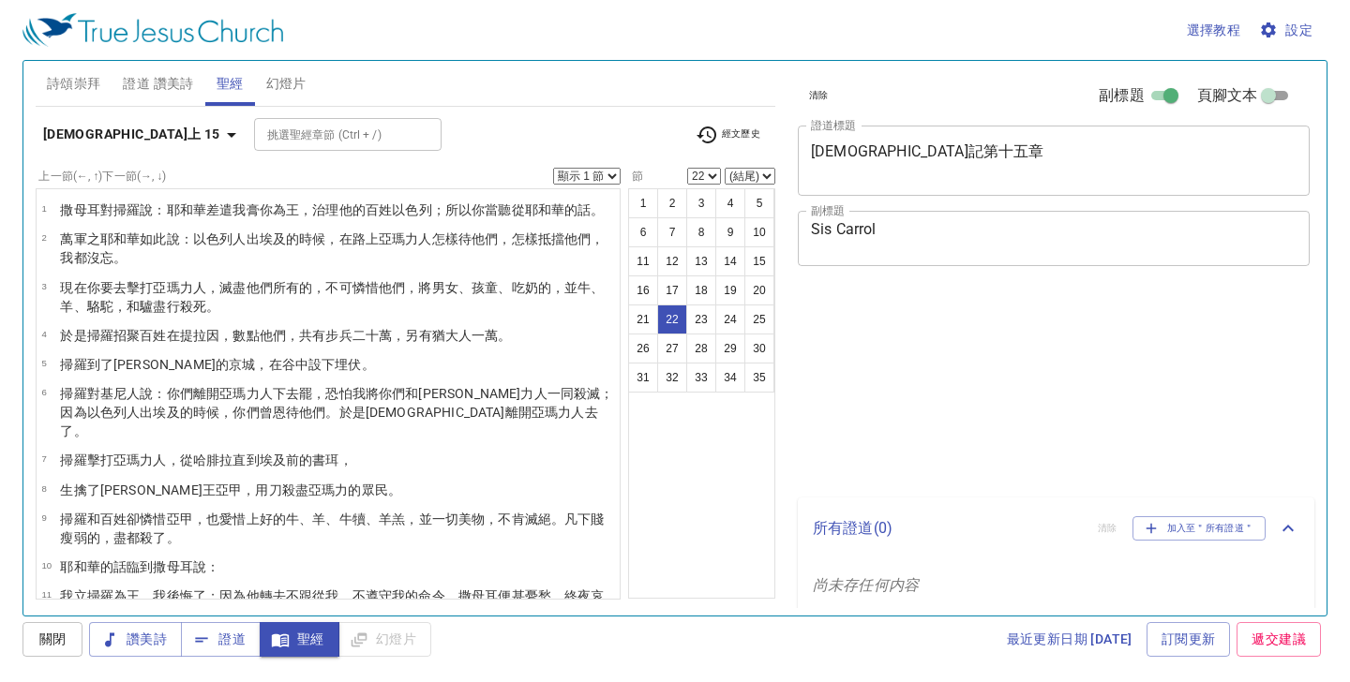
select select "22"
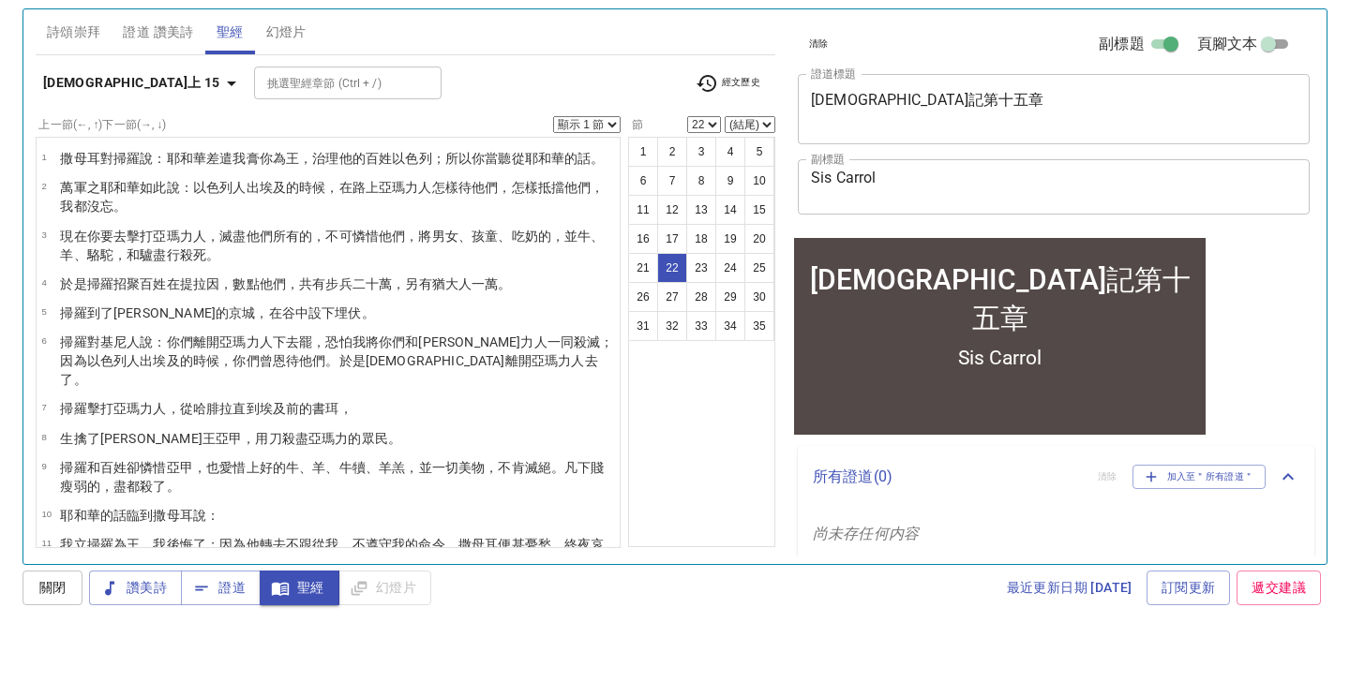
scroll to position [609, 0]
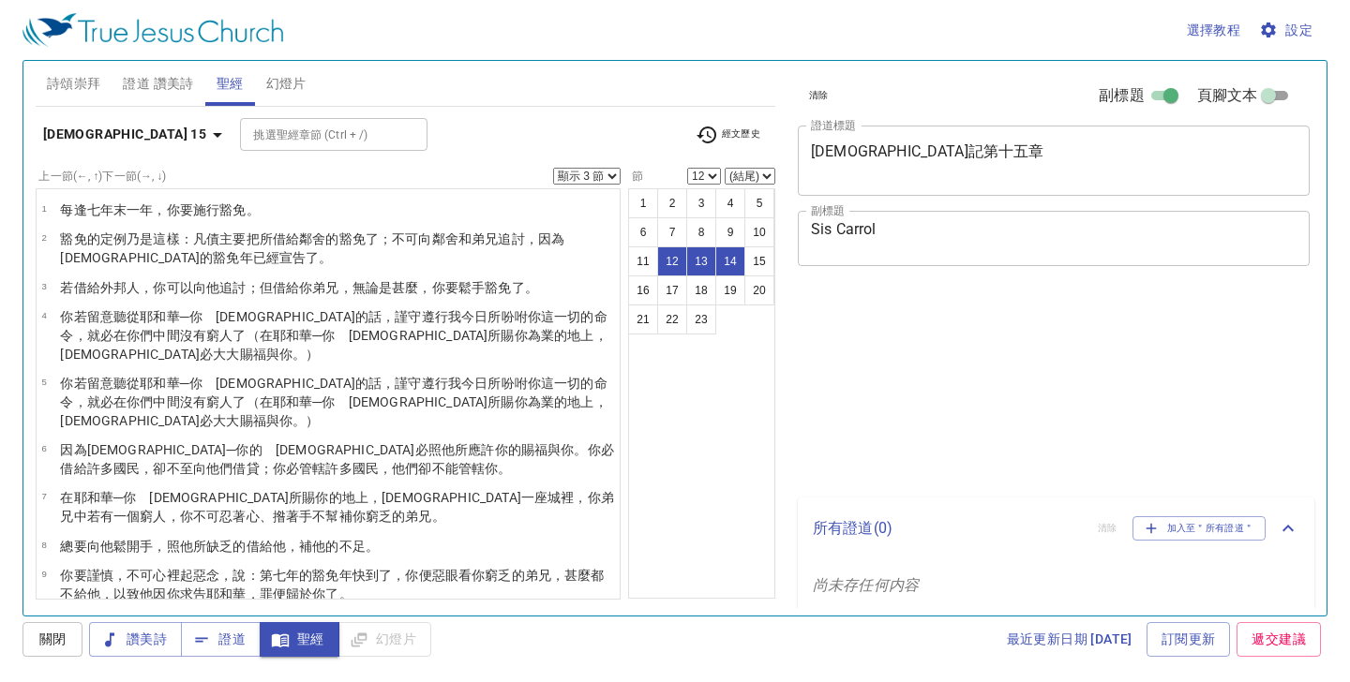
select select "3"
select select "12"
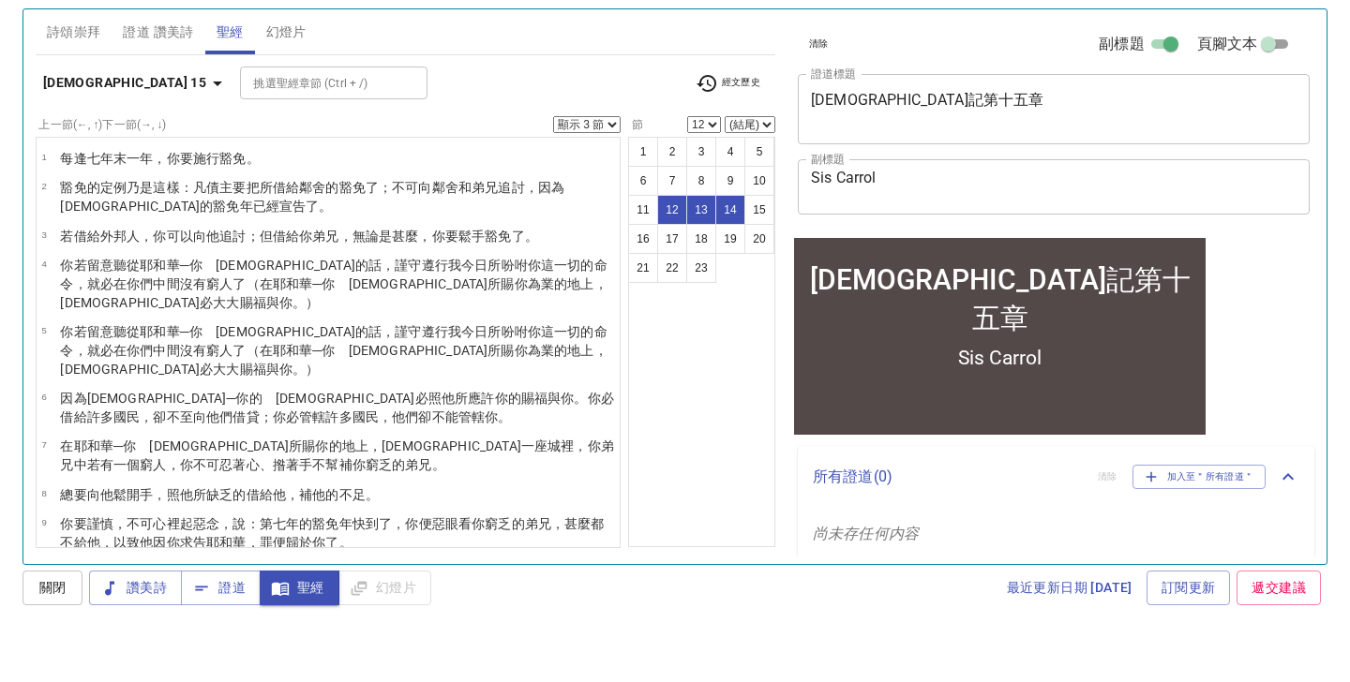
click at [232, 628] on span "證道" at bounding box center [221, 639] width 50 height 23
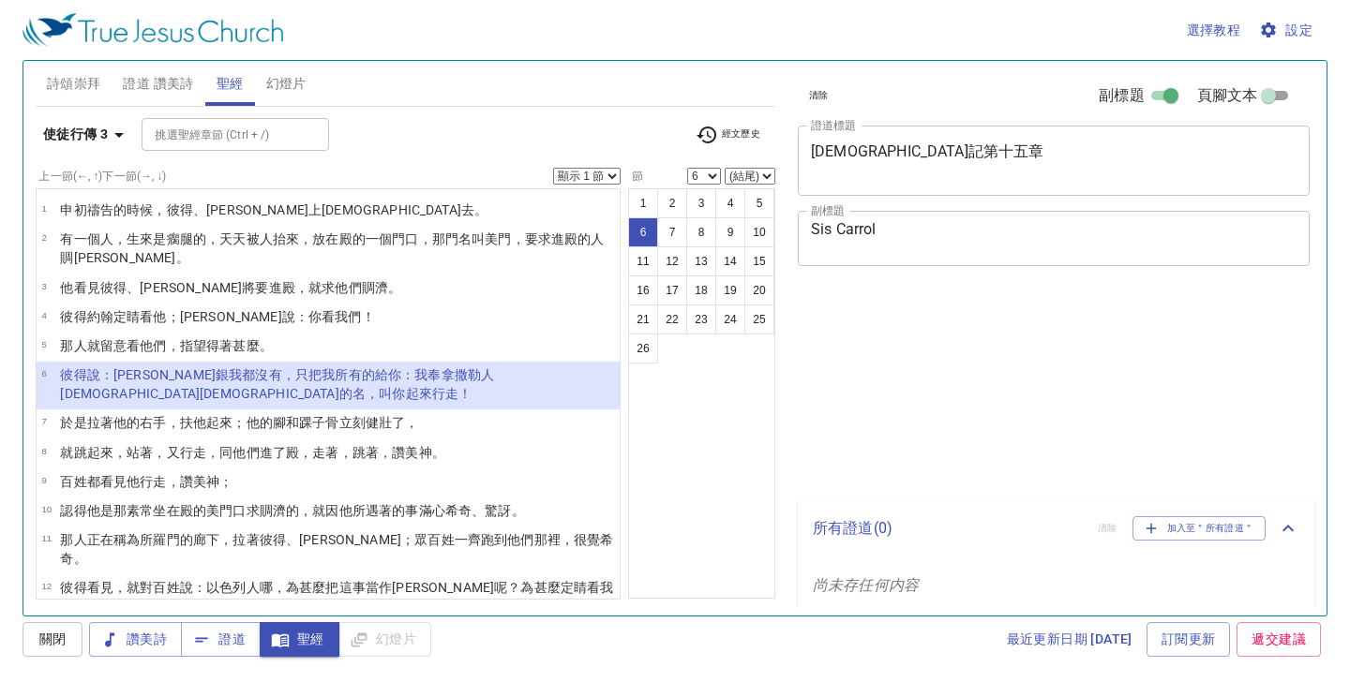
select select "6"
